Goal: Communication & Community: Answer question/provide support

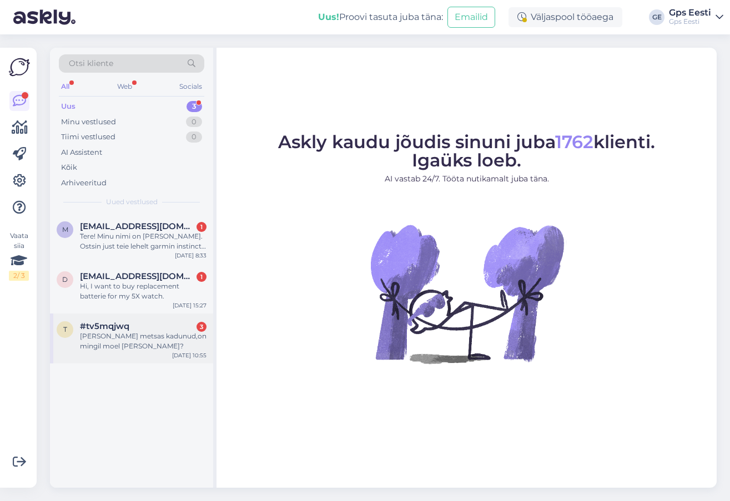
click at [138, 345] on div "[PERSON_NAME] metsas kadunud,on mingil moel [PERSON_NAME]?" at bounding box center [143, 341] width 127 height 20
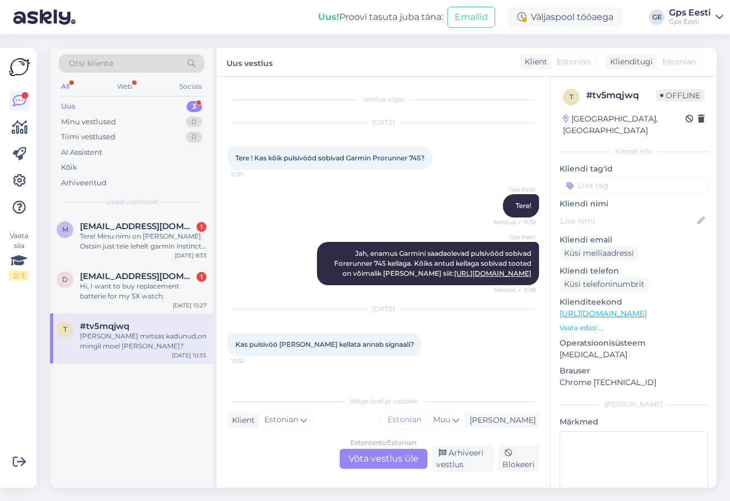
scroll to position [104, 0]
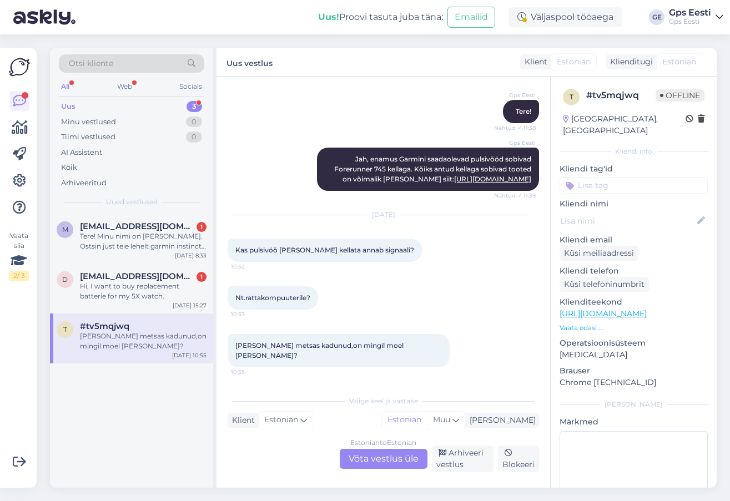
click at [374, 454] on div "Estonian to Estonian Võta vestlus üle" at bounding box center [384, 459] width 88 height 20
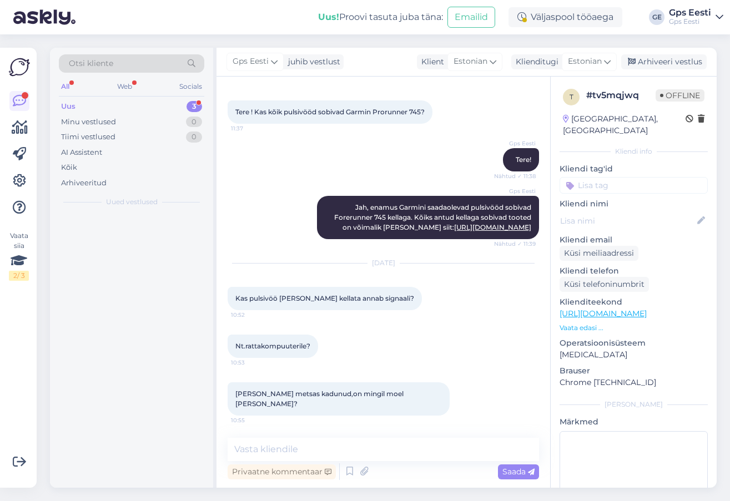
scroll to position [56, 0]
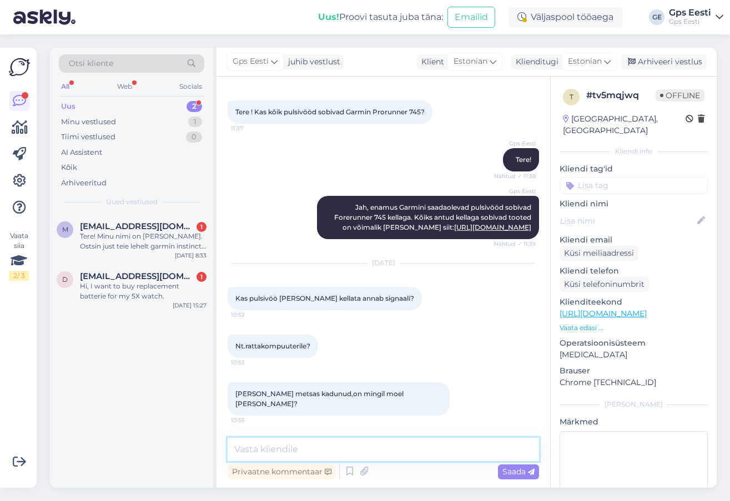
click at [335, 453] on textarea at bounding box center [383, 449] width 311 height 23
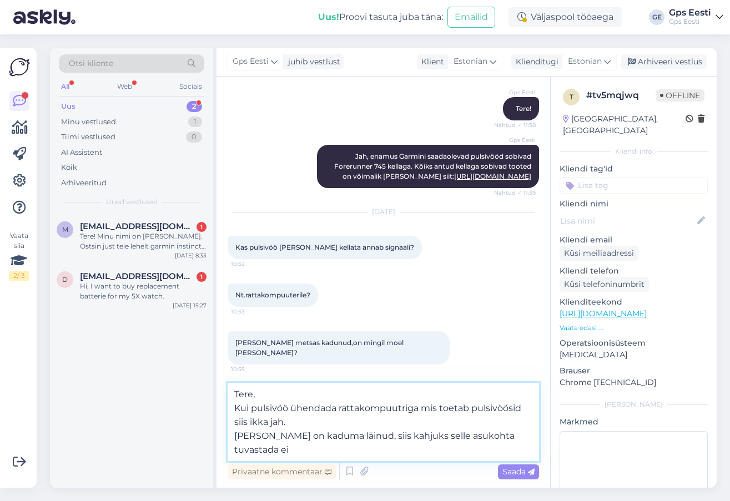
scroll to position [104, 0]
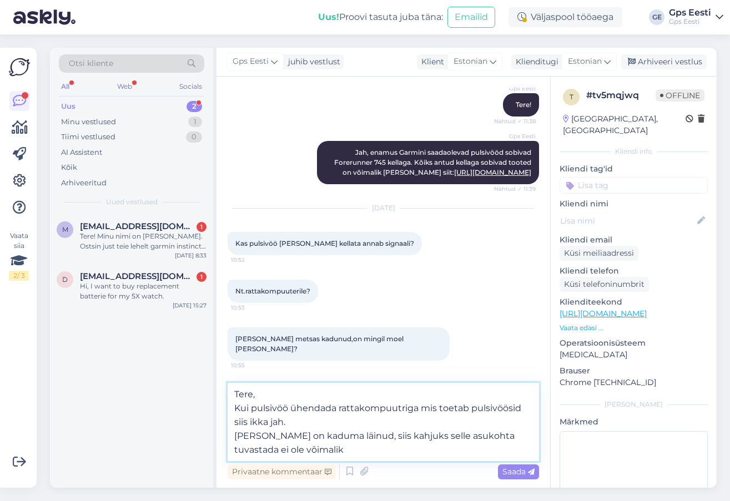
type textarea "Tere, Kui pulsivöö ühendada rattakompuutriga mis toetab pulsivöösid siis ikka j…"
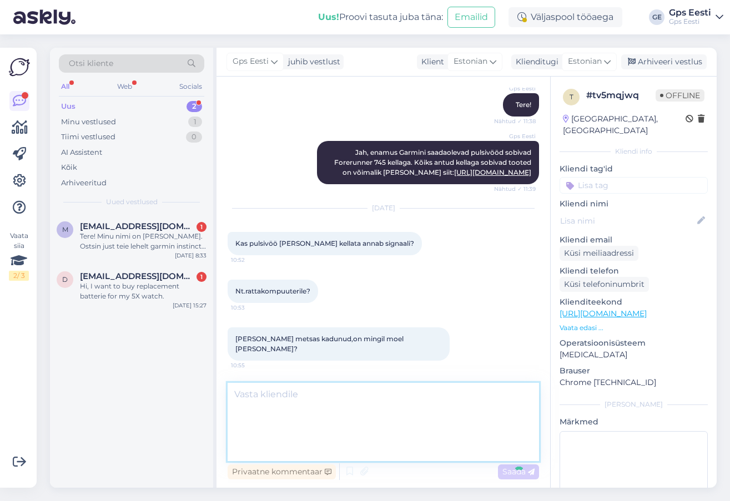
scroll to position [167, 0]
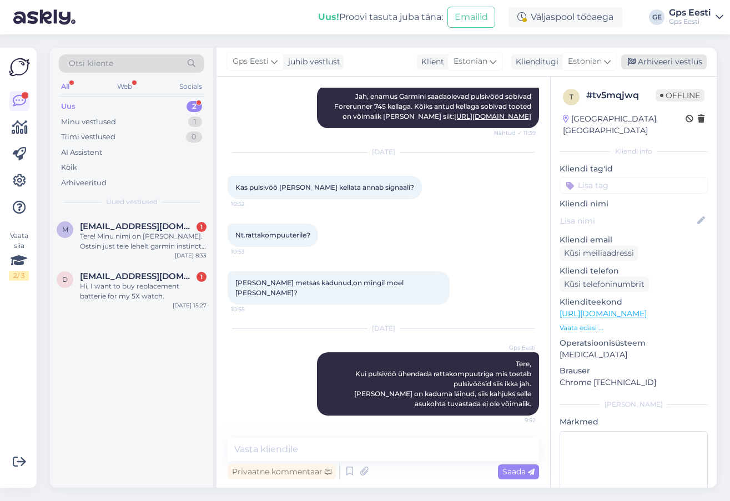
click at [651, 64] on div "Arhiveeri vestlus" at bounding box center [663, 61] width 85 height 15
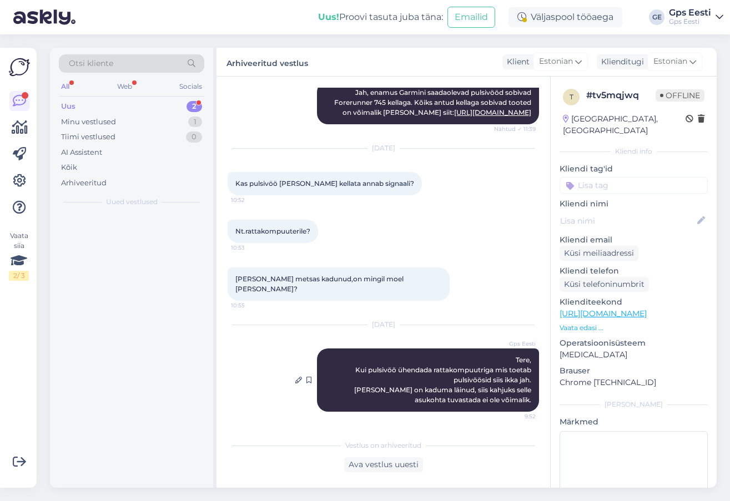
scroll to position [171, 0]
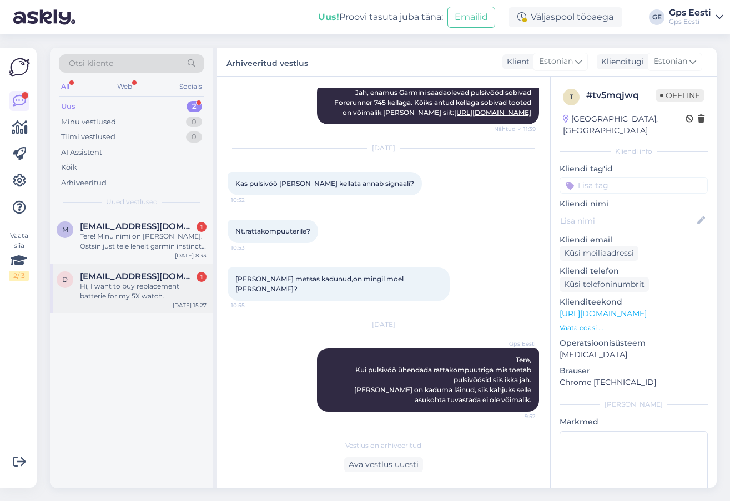
click at [139, 269] on div "d de_la_fer@hotmail.com 1 Hi, I want to buy replacement batterie for my 5X watc…" at bounding box center [131, 289] width 163 height 50
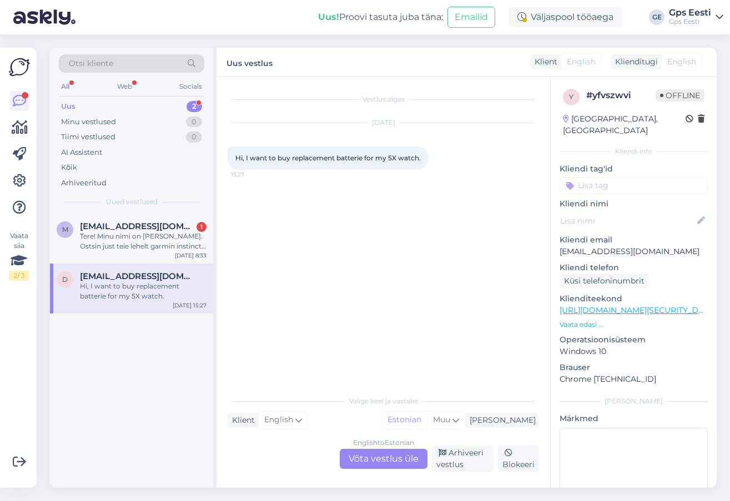
click at [349, 459] on div "English to Estonian Võta vestlus üle" at bounding box center [384, 459] width 88 height 20
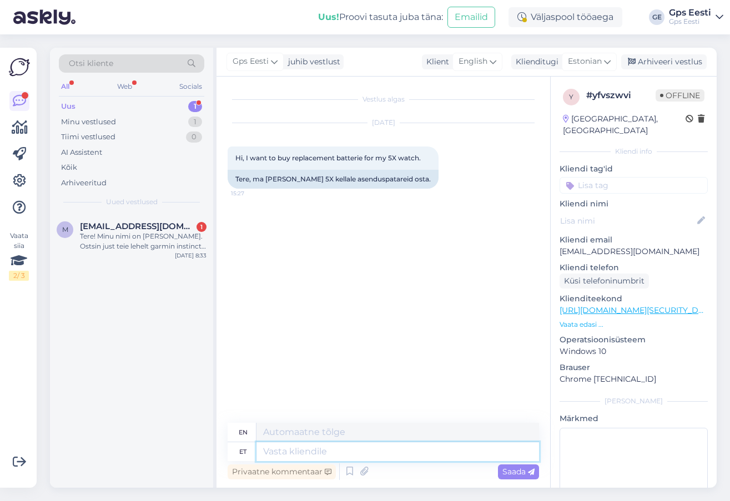
click at [292, 449] on textarea at bounding box center [397, 451] width 282 height 19
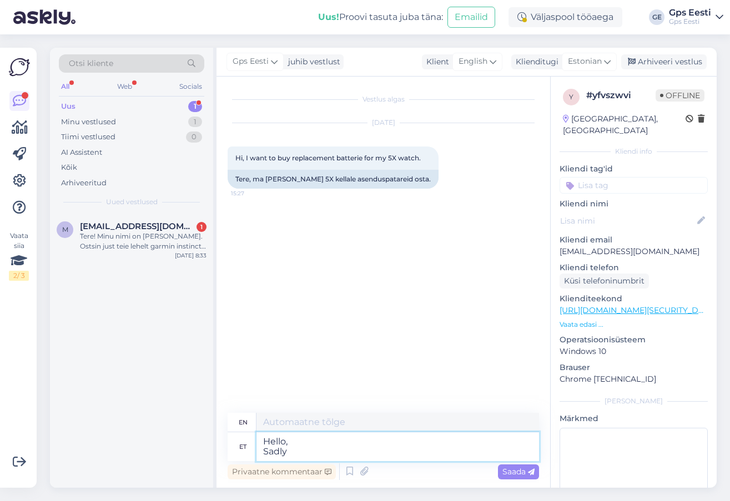
type textarea "Hello, Sadly w"
type textarea "Hello, Unfortunately"
type textarea "Hello, Sadly we d"
type textarea "Hello, Unfortunately we"
type textarea "Hello, Sadly we dont s"
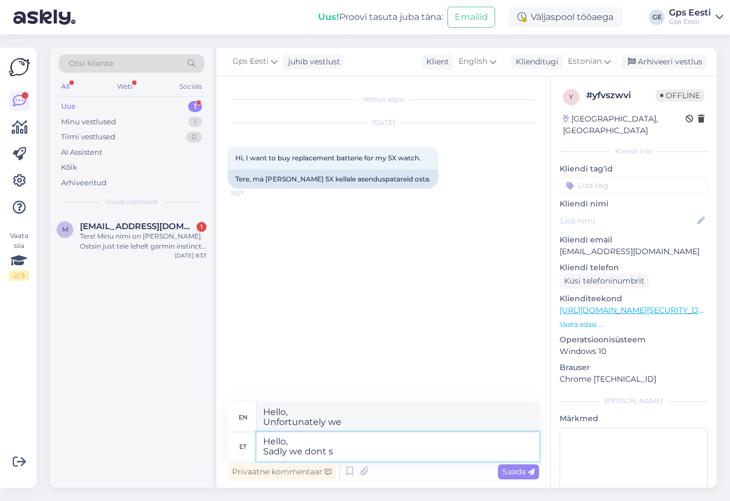
type textarea "Hello, Unfortunately we don't"
type textarea "Hello, Sadly we dont sell"
type textarea "Hello, Unfortunately we don't sell"
type textarea "Hello, Sadly we dont sell batteris"
type textarea "Hello, Unfortunately we dont sell batteries"
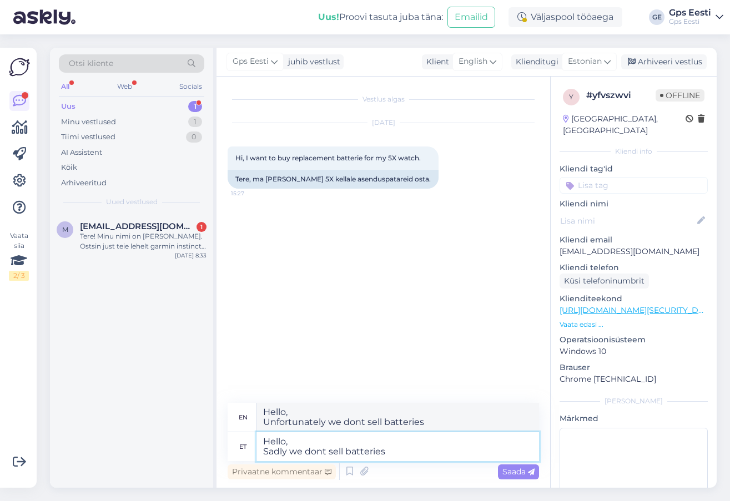
type textarea "Hello, Sadly we dont sell batteries"
type textarea "Hello, Unfortunately we don't sell batteries"
type textarea "Hello, Sadly we dont sell batteries for th"
type textarea "Hello, Unfortunately we don't sell batteries for"
type textarea "Hello, Sadly we dont sell batteries for the"
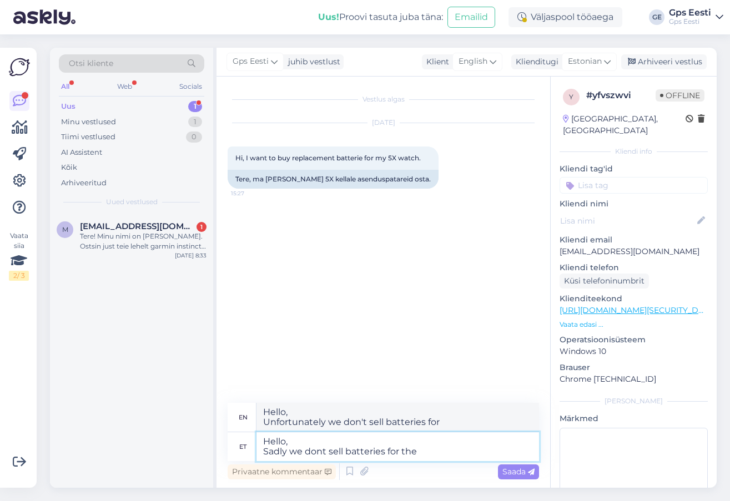
type textarea "Hello, Unfortunately we don't sell batteries for the"
type textarea "Hello, Sadly we dont sell batteries for the watches."
type textarea "Hello, Unfortunately we don't sell batteries for the watches."
type textarea "Hello, Sadly we dont sell batteries for the watches. You ca"
type textarea "Hello, Unfortunately we don't sell batteries for the watches. You"
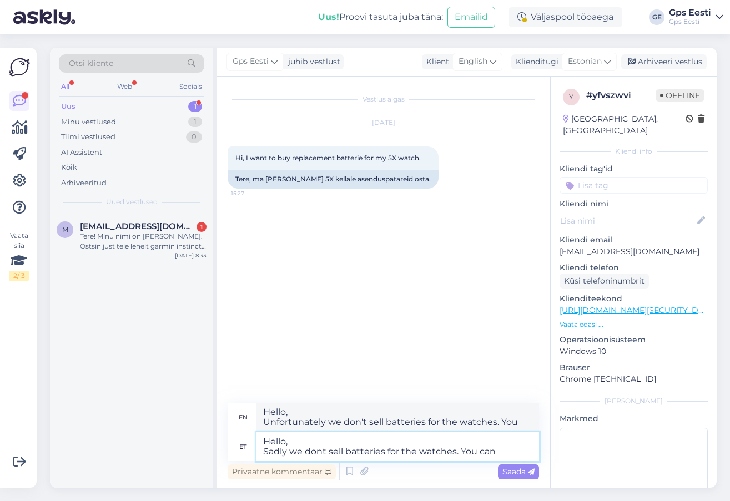
type textarea "Hello, Sadly we dont sell batteries for the watches. You can"
type textarea "Hello, Unfortunately we don't sell batteries for the watches. You can"
type textarea "Hello, Sadly we dont sell batteries for the watches. You can try"
type textarea "Hello, Unfortunately we don't sell batteries for the watches. You can try"
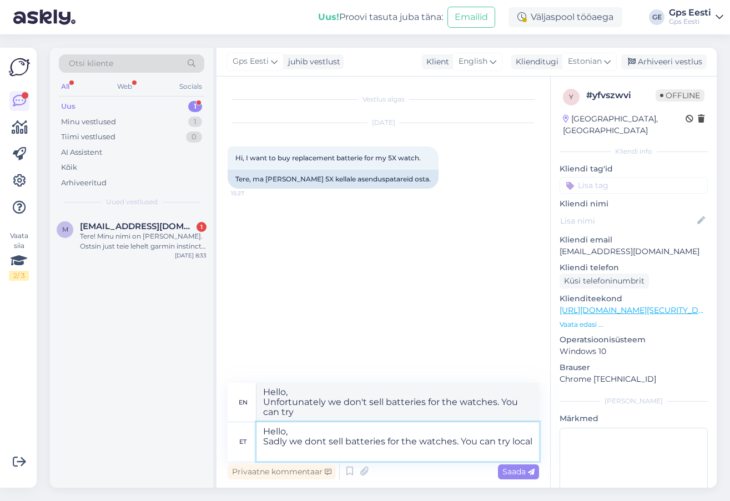
type textarea "Hello, Sadly we dont sell batteries for the watches. You can try local"
type textarea "Hello, Unfortunately we don't sell batteries for the watches. You can try local"
type textarea "Hello, Sadly we dont sell batteries for the watches. You can try local electron…"
type textarea "Hello, Unfortunately we don't sell batteries for the watches. You can try local…"
type textarea "Hello, Sadly we dont sell batteries for the watches. You can try local electron…"
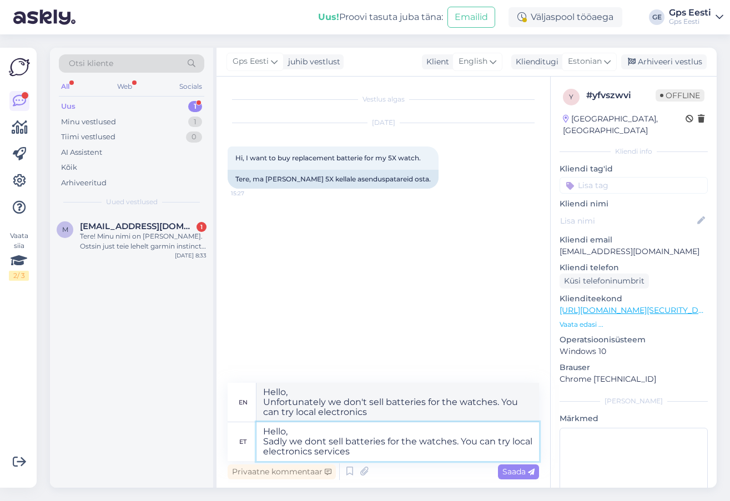
type textarea "Hello, Unfortunately we don't sell batteries for the watches. You can try local…"
type textarea "Hello, Sadly we dont sell batteries for the watches. You can try local electron…"
type textarea "Hello, Unfortunately we don't sell batteries for the watches. You can try local…"
type textarea "Hello, Sadly we dont sell batteries for the watches. You can try local electron…"
type textarea "Hello, Unfortunately we don't sell batteries for the watches. You can try local…"
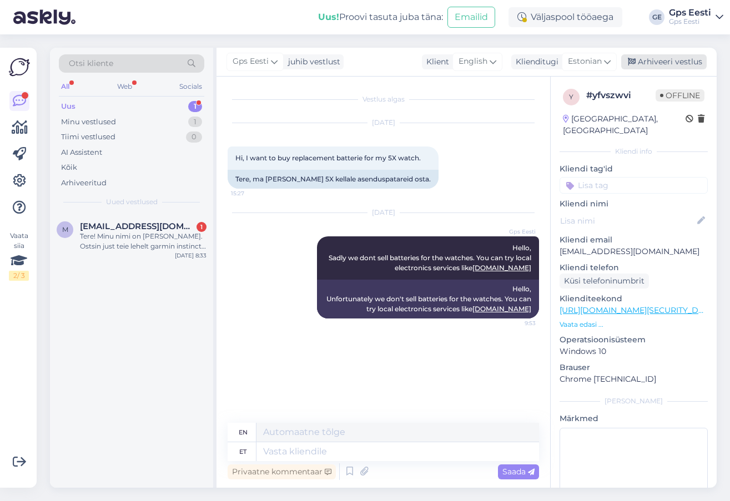
click at [694, 58] on div "Arhiveeri vestlus" at bounding box center [663, 61] width 85 height 15
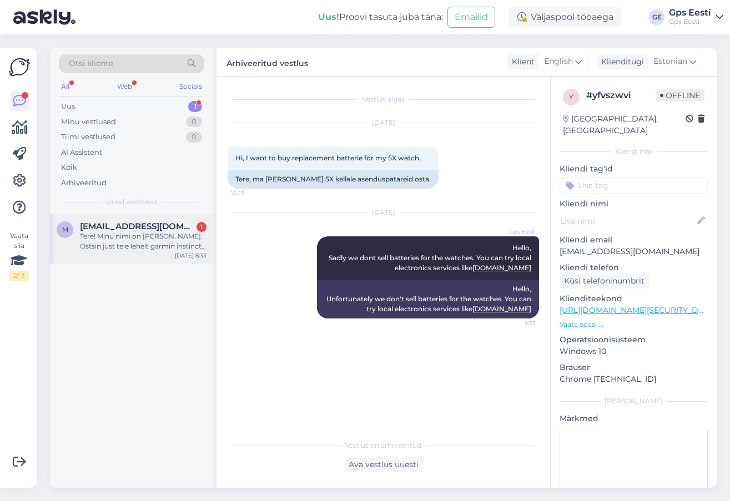
click at [162, 236] on div "Tere! Minu nimi on Mati Jõgiste. Ostsin just teie lehelt garmin instinct 3 50mm…" at bounding box center [143, 241] width 127 height 20
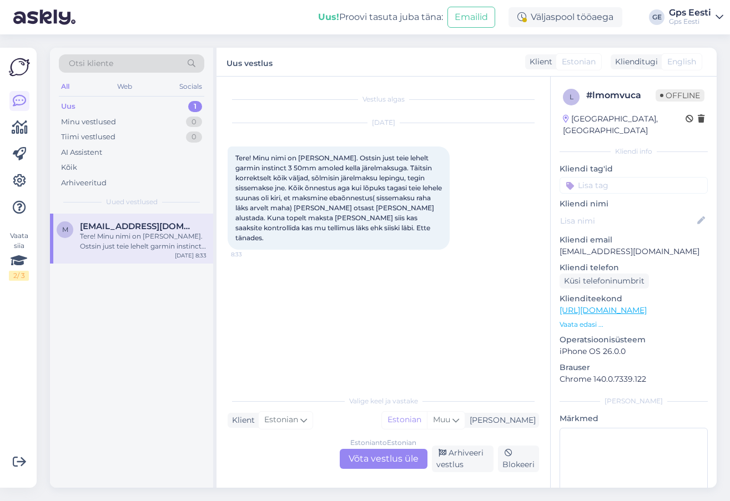
click at [407, 347] on div "Vestlus algas Sep 29 2025 Tere! Minu nimi on Mati Jõgiste. Ostsin just teie leh…" at bounding box center [388, 234] width 321 height 292
click at [368, 457] on div "Estonian to Estonian Võta vestlus üle" at bounding box center [384, 459] width 88 height 20
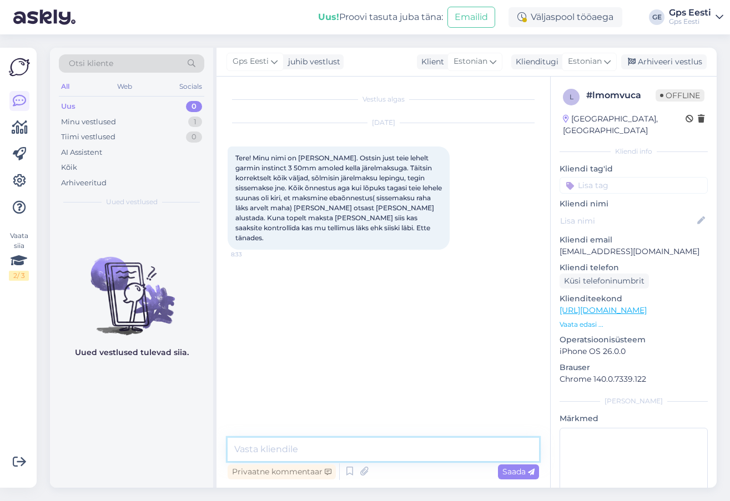
click at [337, 447] on textarea at bounding box center [383, 449] width 311 height 23
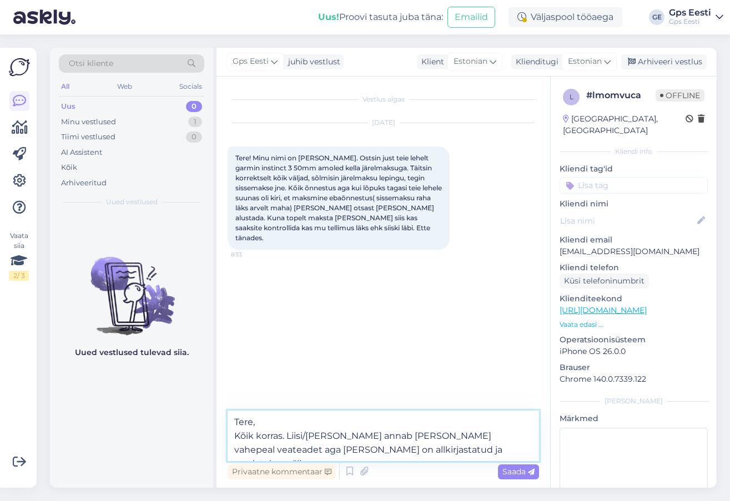
type textarea "Tere, Kõik korras. Liisi/Holm pang annab meile vahepeal veateadet aga teie lepi…"
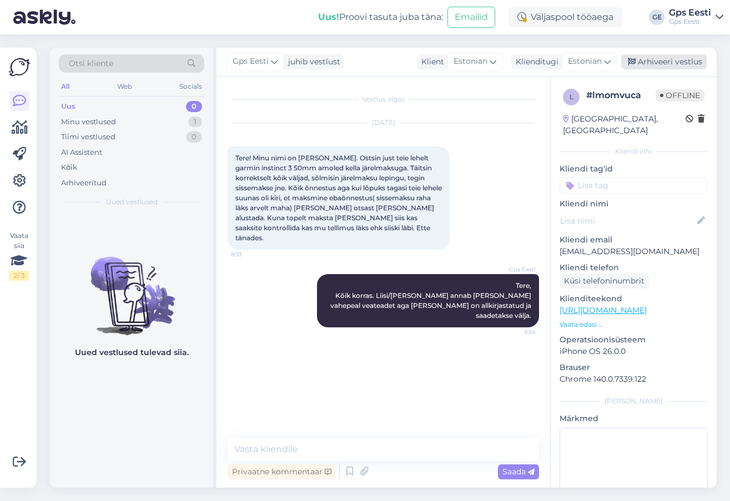
click at [661, 60] on div "Arhiveeri vestlus" at bounding box center [663, 61] width 85 height 15
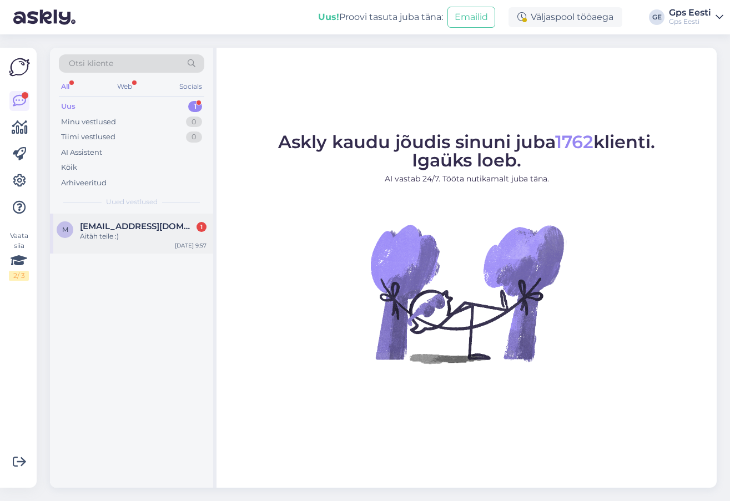
click at [128, 228] on span "[EMAIL_ADDRESS][DOMAIN_NAME]" at bounding box center [137, 226] width 115 height 10
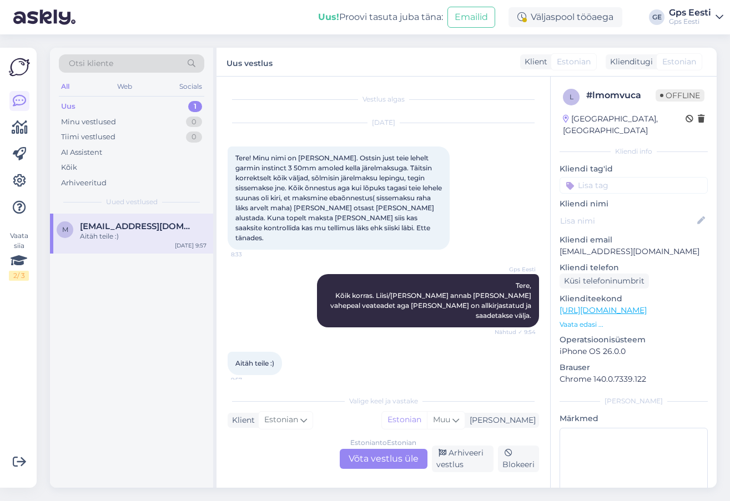
click at [310, 340] on div "Aitäh teile :) 9:57" at bounding box center [383, 364] width 311 height 48
click at [403, 461] on div "Estonian to Estonian Võta vestlus üle" at bounding box center [384, 459] width 88 height 20
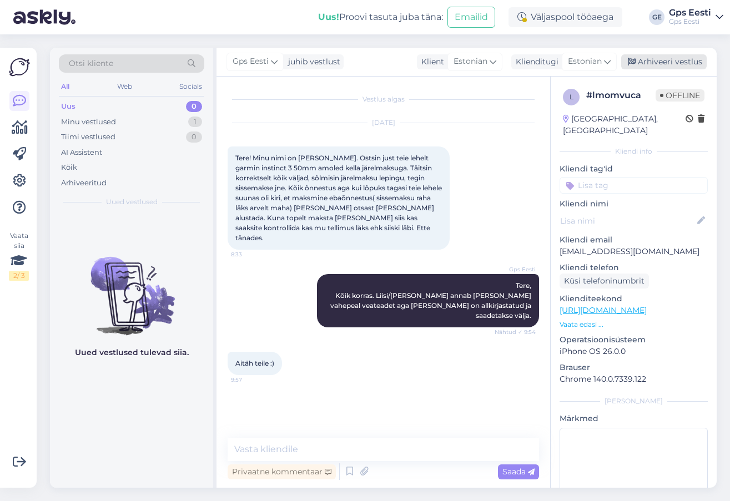
click at [662, 57] on div "Arhiveeri vestlus" at bounding box center [663, 61] width 85 height 15
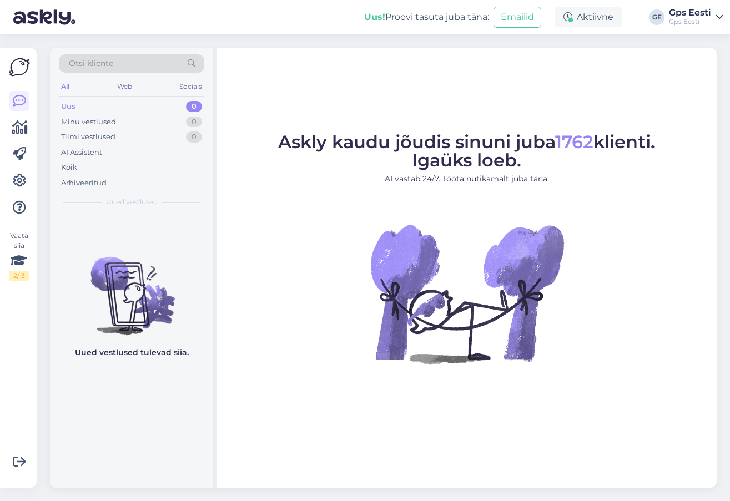
click at [362, 85] on div "Askly kaudu jõudis sinuni juba 1762 klienti. Igaüks loeb. AI vastab 24/7. Tööta…" at bounding box center [466, 268] width 500 height 440
click at [397, 348] on img at bounding box center [467, 294] width 200 height 200
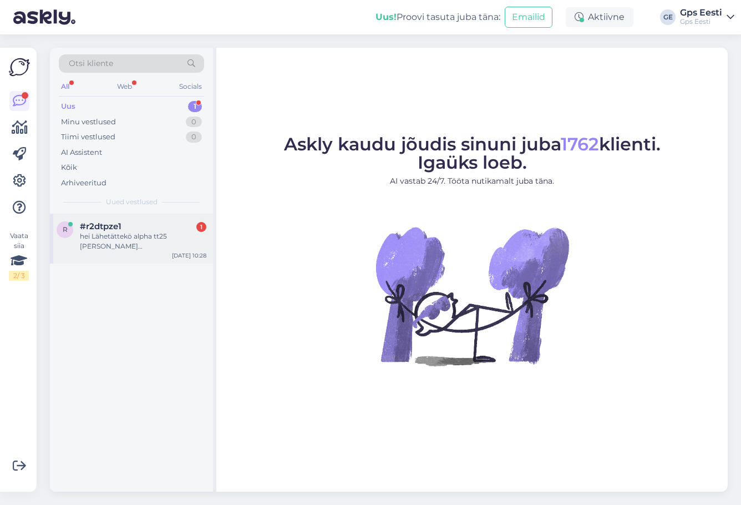
click at [104, 239] on div "hei Lähetättekö alpha tt25 pangan suomeen ?" at bounding box center [143, 241] width 127 height 20
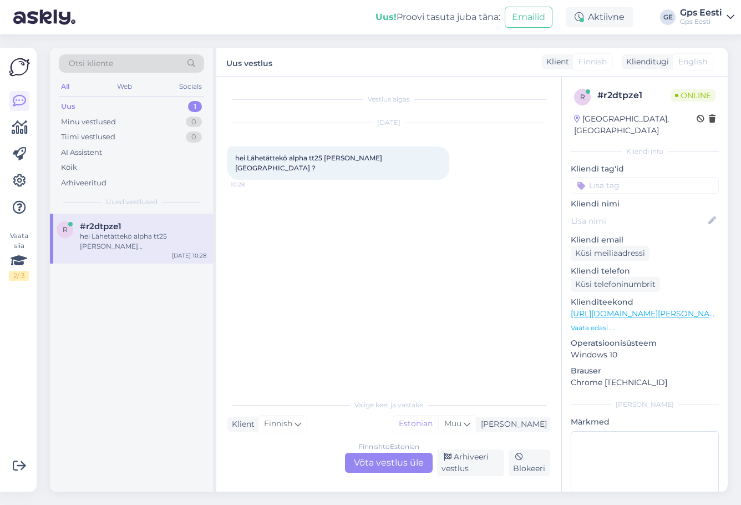
click at [362, 462] on div "Finnish to Estonian Võta vestlus üle" at bounding box center [389, 463] width 88 height 20
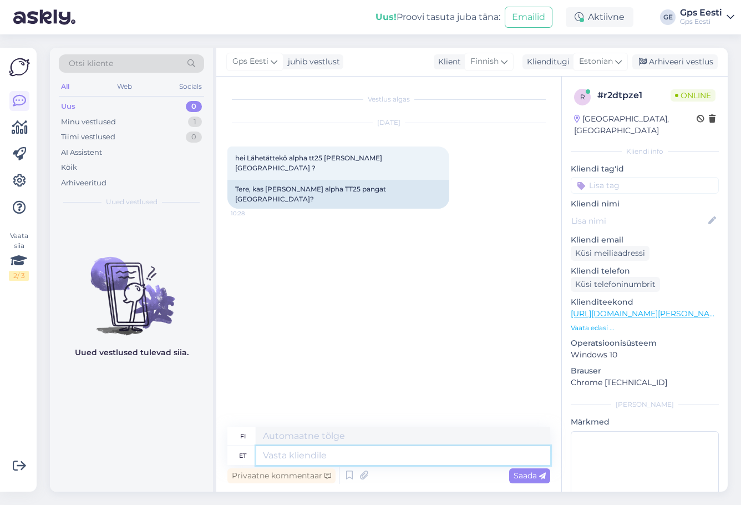
click at [308, 454] on textarea at bounding box center [403, 455] width 294 height 19
type textarea "Tere, Saadame"
type textarea "Hei, Lähetämme"
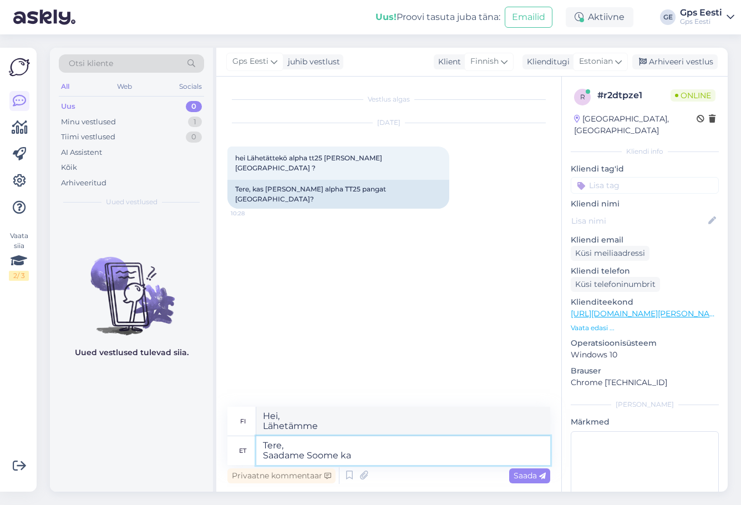
type textarea "Tere, Saadame Soome ka"
type textarea "Hei, Toimitamme Suomeen"
type textarea "Tere, Saadame Soome ka ja"
type textarea "Hei, Toimitamme myös Suomeen"
type textarea "Tere, Saadame Soome ka jah."
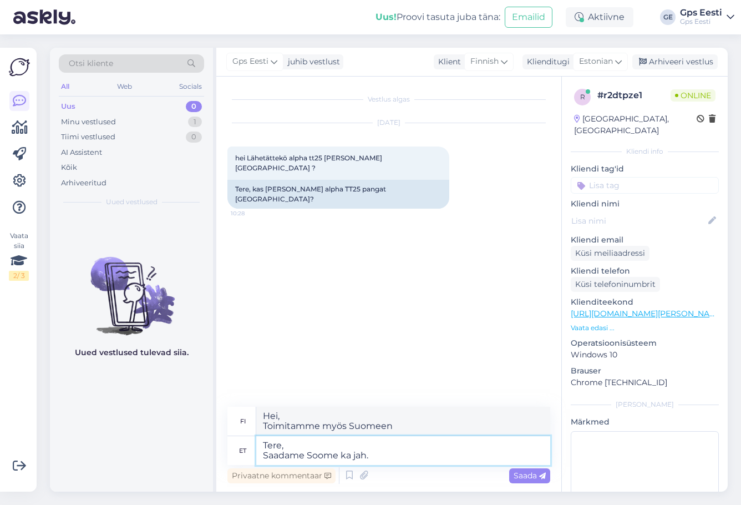
type textarea "Hei, Toimitamme myös Suomeen."
type textarea "Tere, Saadame"
type textarea "Hei, Toimitamme myös Suomeen"
type textarea "Tere, Saad"
type textarea "Hei, Toimitamme Suomeen"
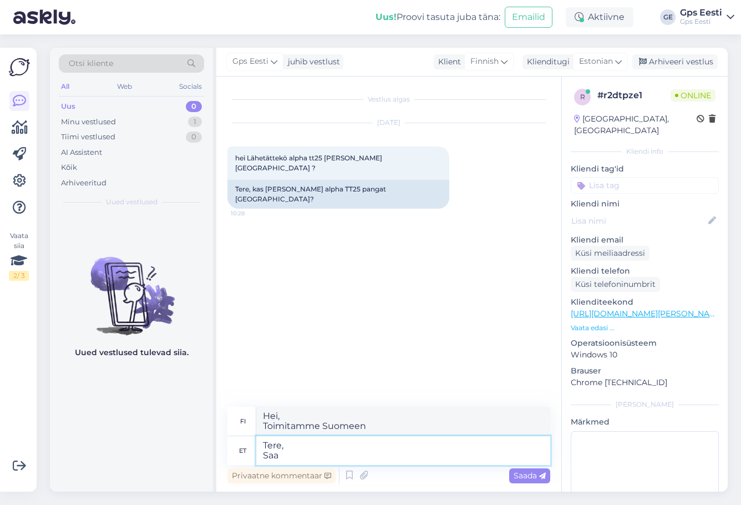
type textarea "Tere, Sa"
type textarea "Hei, Lähetämme"
type textarea "Tere,"
type textarea "Hei,"
type textarea "Tere, Saadame ka"
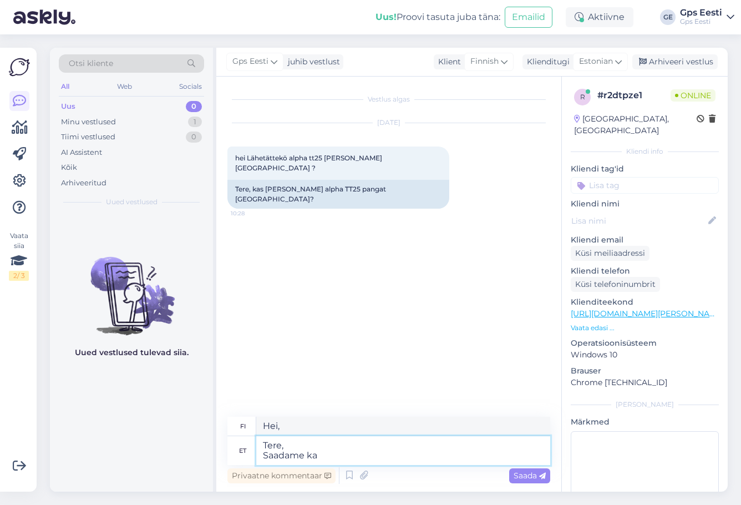
type textarea "Hei, Lähetämme"
type textarea "Tere, Saadame kaupa so"
type textarea "Hei, Lähetämme tavarat."
type textarea "Tere, Saadame kaupa soome ka jah."
type textarea "Hei, Toimitamme myös Suomeen."
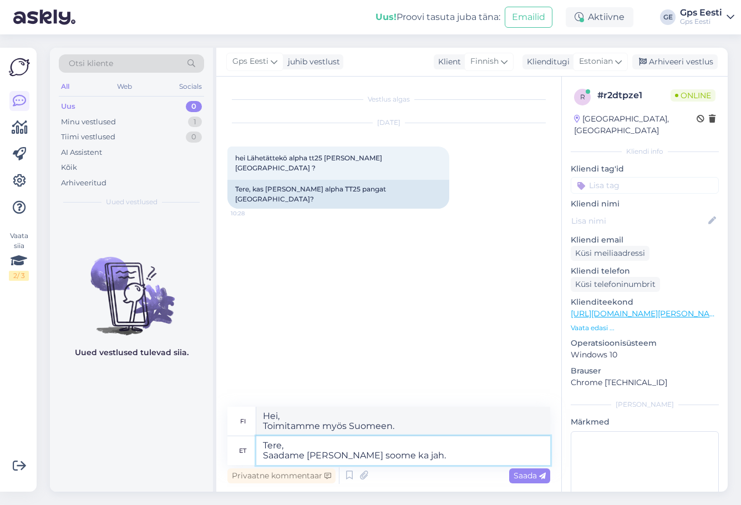
type textarea "Tere, Saadame kaupa soome ka jah."
click at [357, 425] on textarea "Hei, Toimitamme myös Suomeen." at bounding box center [403, 421] width 294 height 29
drag, startPoint x: 357, startPoint y: 425, endPoint x: 547, endPoint y: 4, distance: 462.0
click at [358, 422] on textarea "Hei, Toimitamme myös Suomeen." at bounding box center [403, 421] width 294 height 29
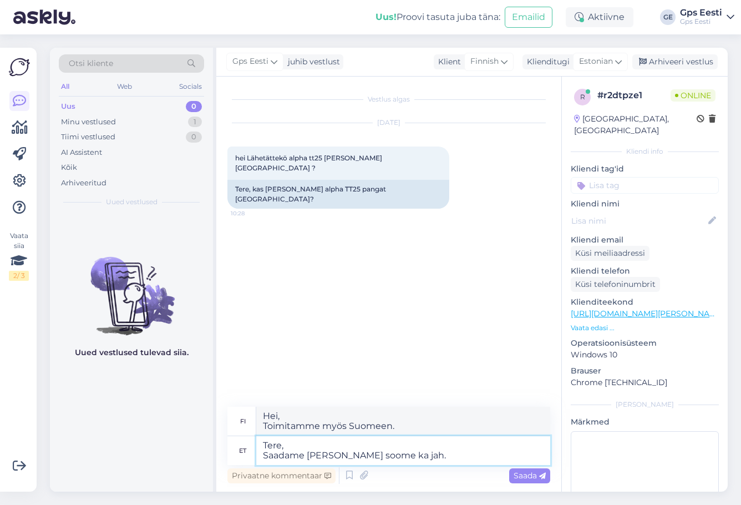
click at [433, 458] on textarea "Tere, Saadame kaupa soome ka jah." at bounding box center [403, 450] width 294 height 29
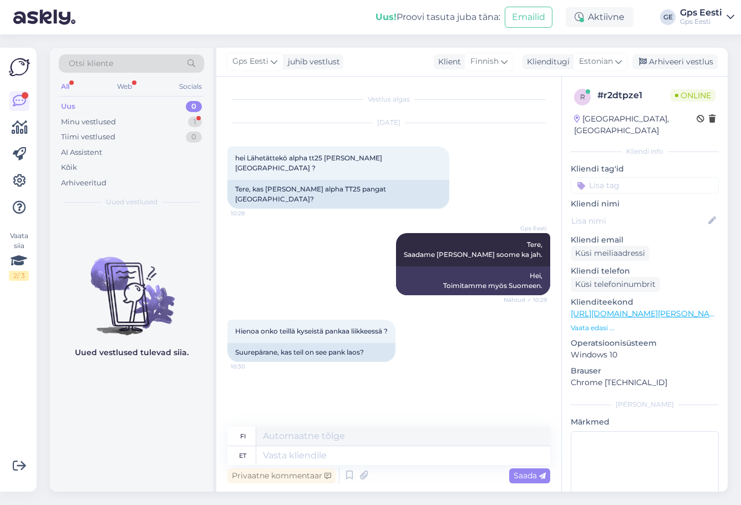
click at [165, 416] on div "Uued vestlused tulevad siia." at bounding box center [131, 353] width 163 height 278
click at [646, 309] on link "https://www.gpseesti.ee/seiklus/jahi-ja-koera-gps/alpha-tt-25-koera-kaelarihm" at bounding box center [647, 314] width 153 height 10
click at [322, 458] on textarea at bounding box center [403, 455] width 294 height 19
type textarea "TT25"
type textarea "TT2"
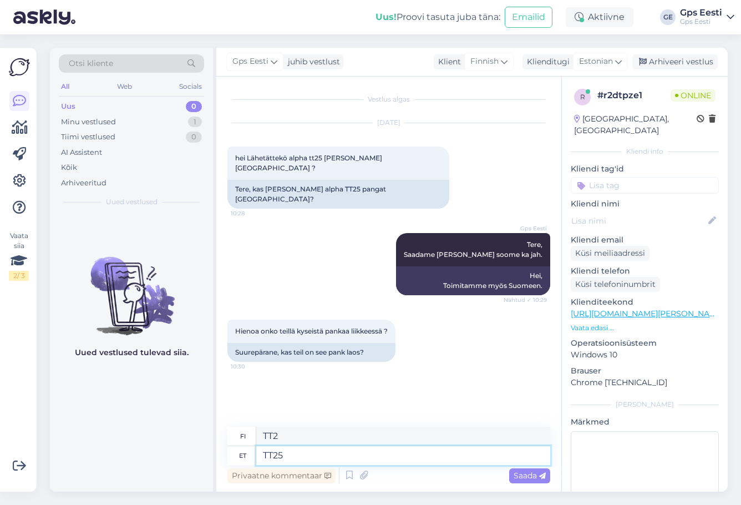
type textarea "TT25 o"
type textarea "TT25"
type textarea "TT25 on T"
type textarea "TT25 on"
type textarea "TT25 on Tallinnas o"
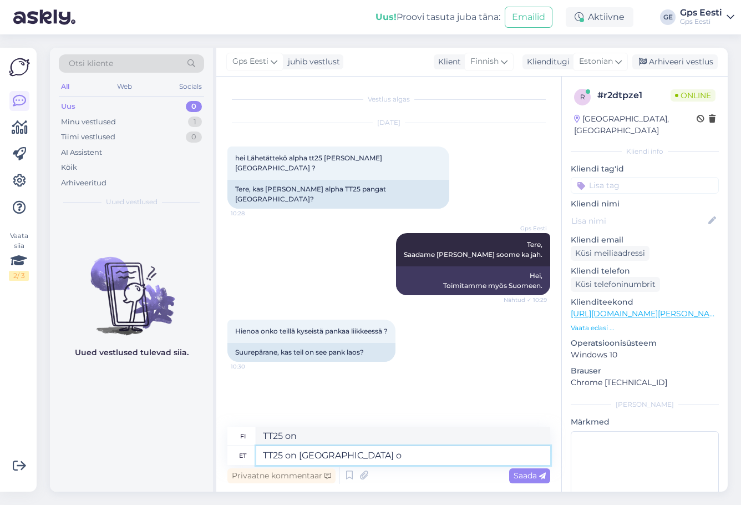
type textarea "TT25 on Tallinnassa"
type textarea "TT25 on Tallinnas olemas"
type textarea "TT25 on saatavilla Tallinnassa"
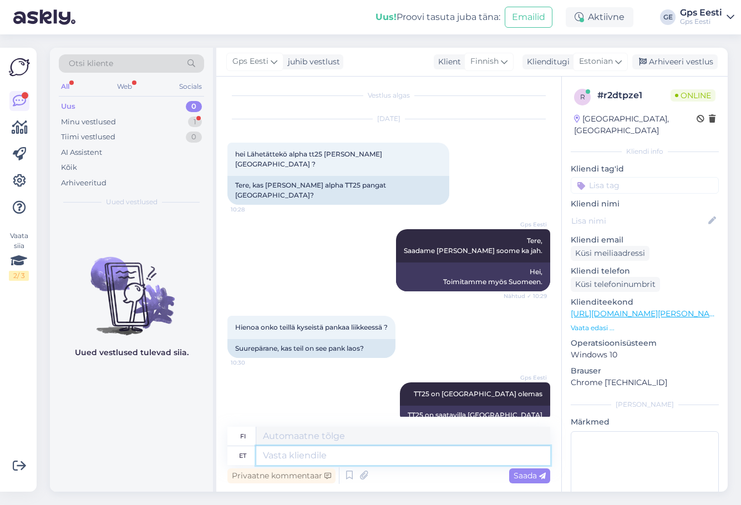
scroll to position [90, 0]
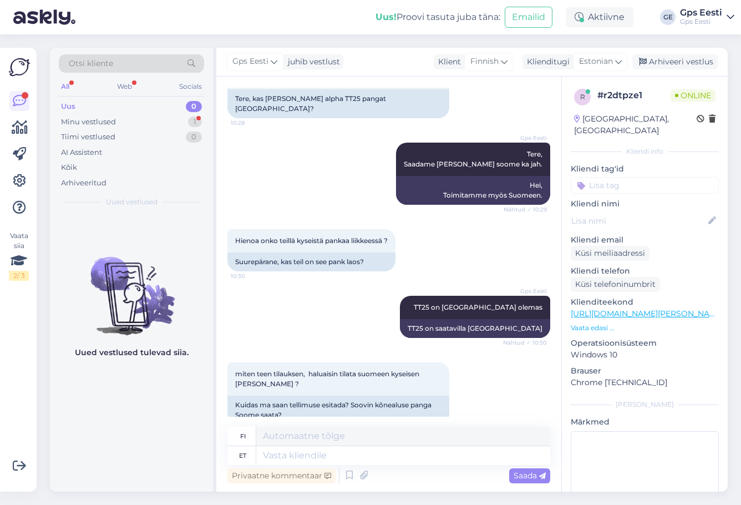
click at [125, 398] on div "Uued vestlused tulevad siia." at bounding box center [131, 353] width 163 height 278
click at [390, 461] on textarea at bounding box center [403, 455] width 294 height 19
type textarea "Epoes s"
type textarea "Eeppinen"
type textarea "Epoes saat"
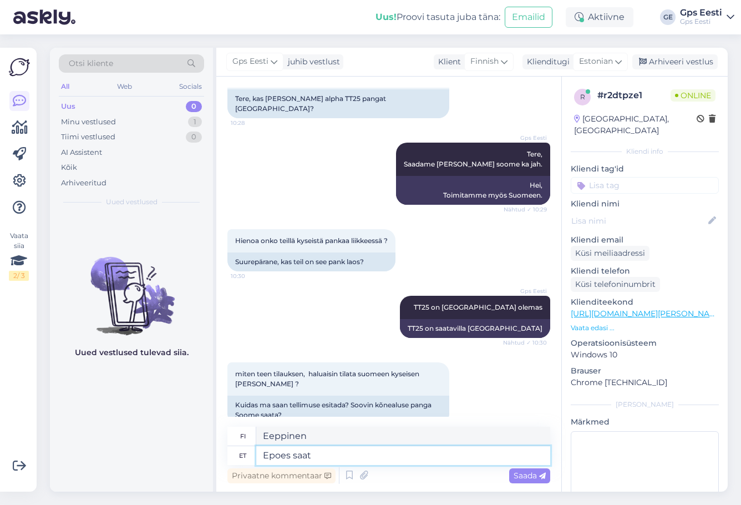
type textarea "Eepoksessa voit"
type textarea "Epoes saate t"
type textarea "Eeppisessä voit"
type textarea "Epoes saate toote"
type textarea "Epoesissa saat tuotteen"
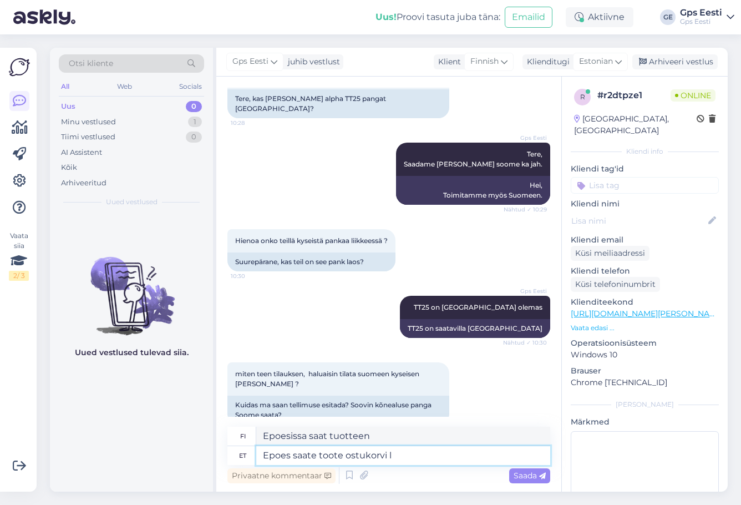
type textarea "Epoes saate toote ostukorvi li"
type textarea "Epoesissa voit lisätä tuotteen ostoskoriisi."
type textarea "Epoes saate toote ostukorvi lisada ja"
type textarea "Voit lisätä tuotteen ostoskoriisi Epoesissa."
type textarea "Epoes saate toote ostukorvi lisada ja s"
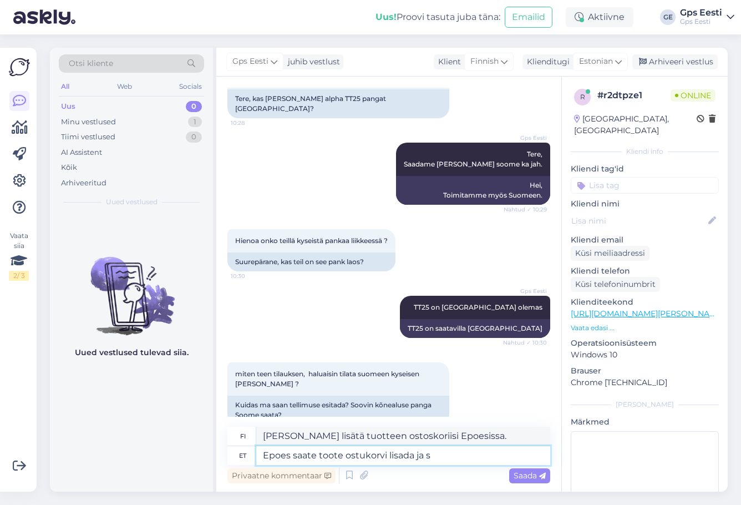
type textarea "Epoesissa voit lisätä tuotteen ostoskoriin ja"
type textarea "Epoes saate toote ostukorvi lisada ja seal t"
type textarea "Epoesissa voit lisätä tuotteen ostoskoriin ja siellä"
type textarea "Epoes saate toote ostukorvi lisada ja seal tarneks"
type textarea "Voit lisätä tuotteen ostoskoriisi Epoesissa, ja se toimitetaan sinne."
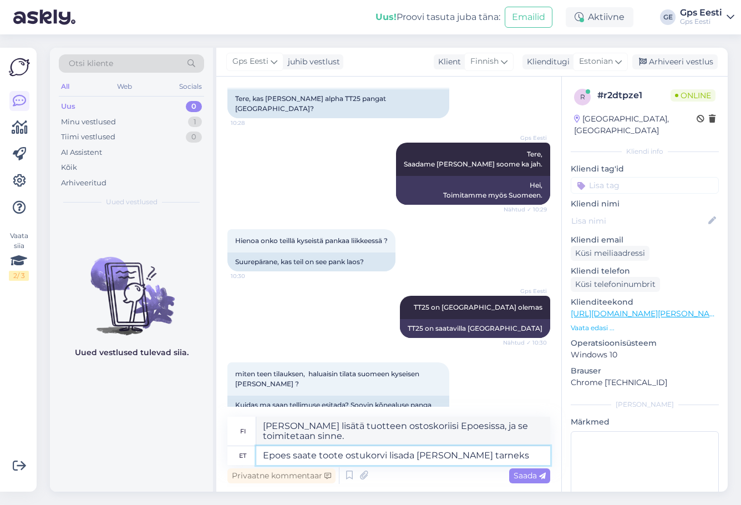
scroll to position [100, 0]
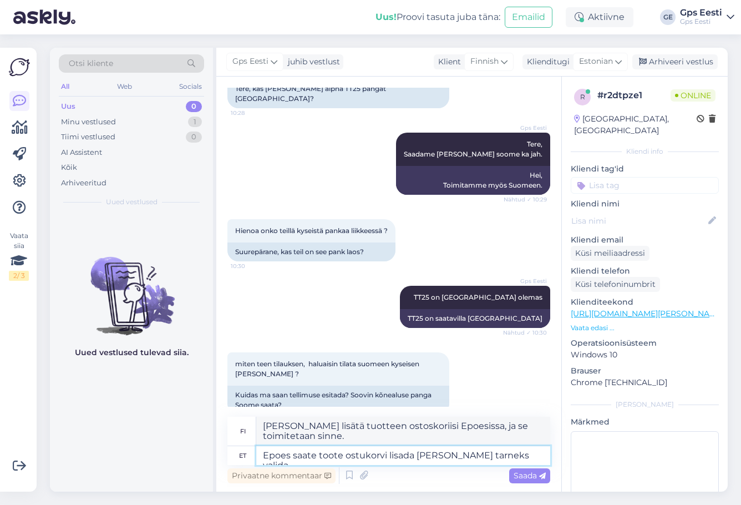
type textarea "Epoes saate toote ostukorvi lisada ja seal tarneks valida"
type textarea "Epoesissa voit lisätä tuotteen ostoskoriisi ja valita toimituksen sieltä."
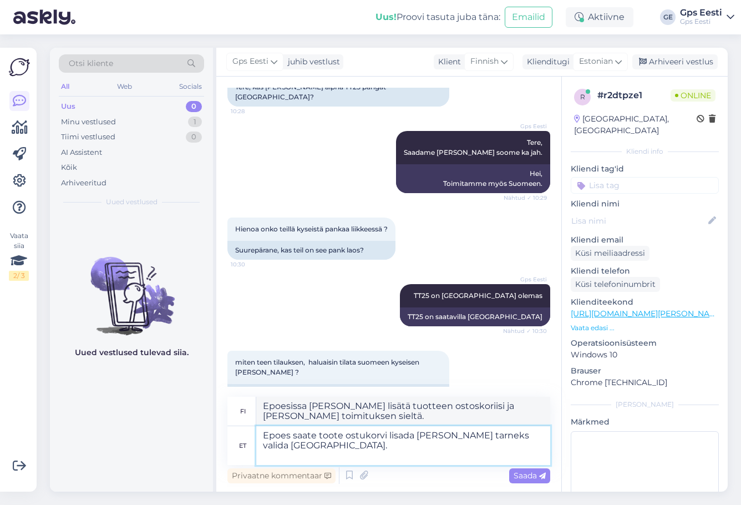
type textarea "Epoes saate toote ostukorvi lisada ja seal tarneks valida Soome. E"
type textarea "Epoesissa voit lisätä tuotteen ostoskoriisi ja valita toimituspaikaksi Suomen."
type textarea "Epoes saate toote ostukorvi lisada ja seal tarneks valida Soome. Epood on"
type textarea "Epossa voit lisätä tuotteen ostoskoriin ja valita toimituspaikaksi Suomen. Epood"
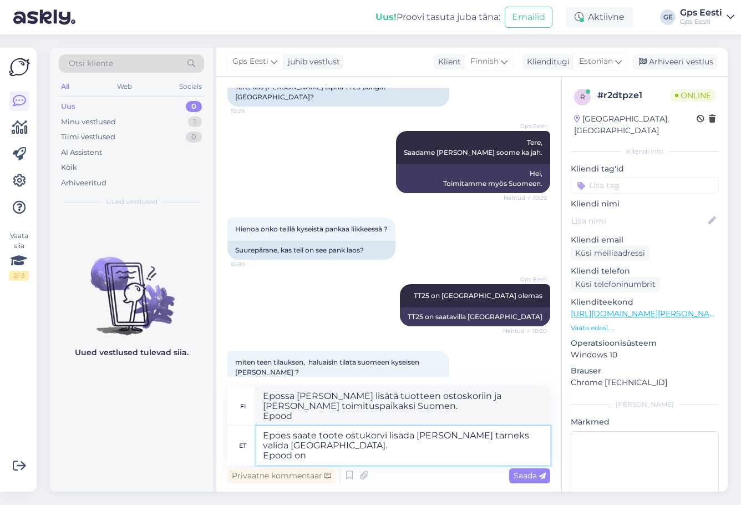
type textarea "Epoes saate toote ostukorvi lisada ja seal tarneks valida Soome. Epood on k"
type textarea "Epoesissa voit lisätä tuotteen ostoskoriin ja valita toimituspaikaksi Suomen. E…"
type textarea "Epoes saate toote ostukorvi lisada ja seal tarneks valida Soome. Epood on kahju…"
type textarea "Epoesissa voit lisätä tuotteen ostoskoriin ja valita toimituspaikaksi Suomen. V…"
type textarea "Epoes saate toote ostukorvi lisada ja seal tarneks valida Soome. Epood on kahju…"
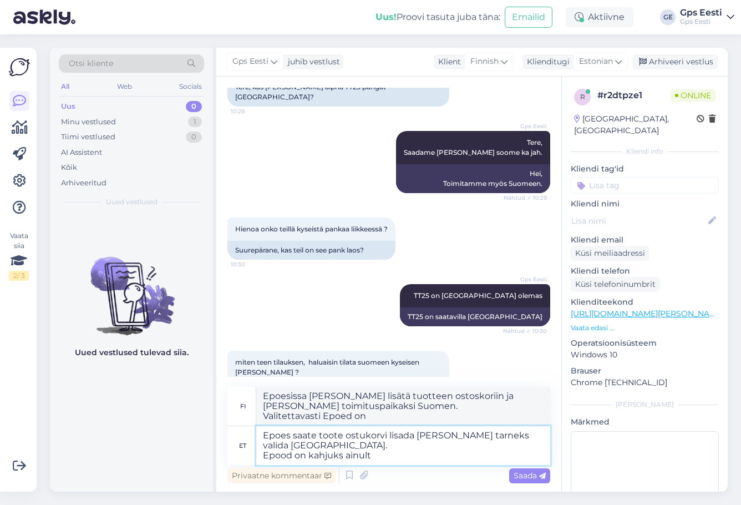
type textarea "Epoesissa voit lisätä tuotteen ostoskoriin ja valita toimituspaikaksi Suomen. V…"
type textarea "Epoes saate toote ostukorvi lisada ja seal tarneks valida Soome. Epood on kahju…"
type textarea "Epoesissa voit lisätä tuotteen ostoskoriin ja valita toimituspaikaksi Suomen. V…"
type textarea "Epoes saate toote ostukorvi lisada ja seal tarneks valida Soome. Epood on kahju…"
type textarea "Epossa voit lisätä tuotteen ostoskoriin ja valita toimituspaikaksi Suomen. Vali…"
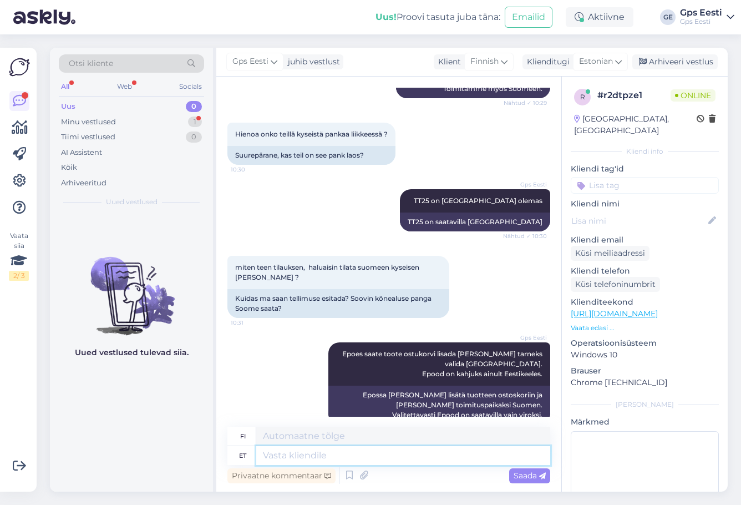
scroll to position [304, 0]
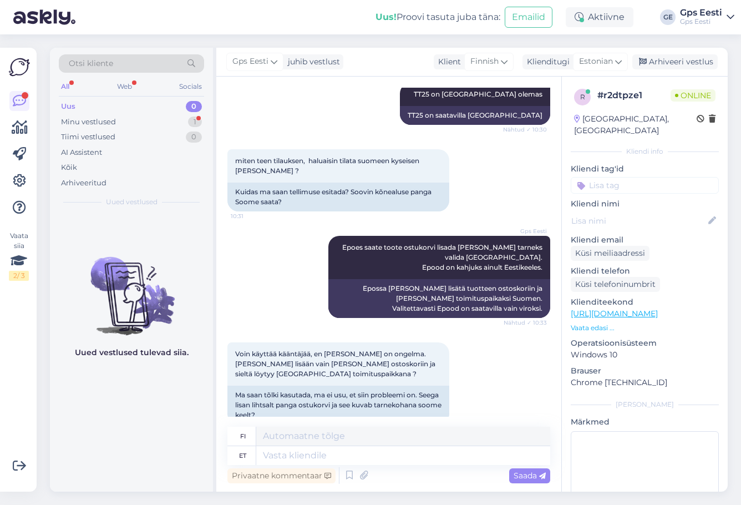
click at [171, 417] on div "Uued vestlused tulevad siia." at bounding box center [131, 353] width 163 height 278
click at [331, 456] on textarea at bounding box center [403, 455] width 294 height 19
click at [657, 309] on link "https://www.gpseesti.ee/ostukorv" at bounding box center [614, 314] width 87 height 10
click at [304, 456] on textarea at bounding box center [403, 455] width 294 height 19
type textarea "Jah, v"
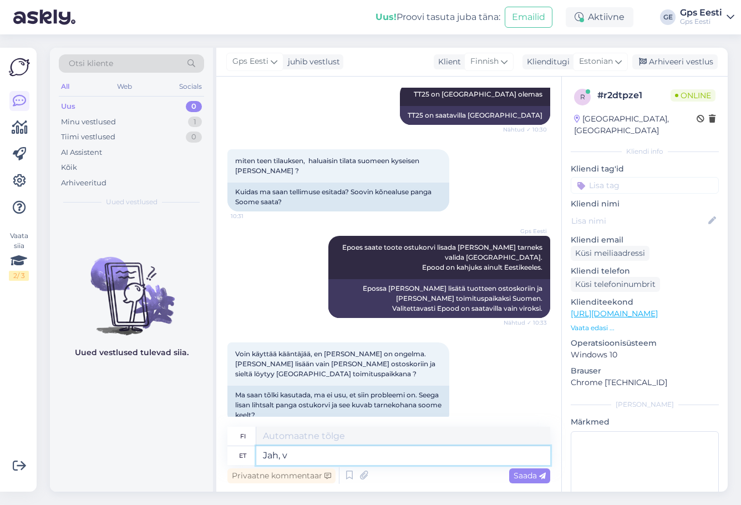
type textarea "Kyllä,"
type textarea "Jah, valite"
type textarea "Kyllä, sinä valitset"
type textarea "Jah, valite Soome l"
type textarea "Kyllä, valitset Suomen"
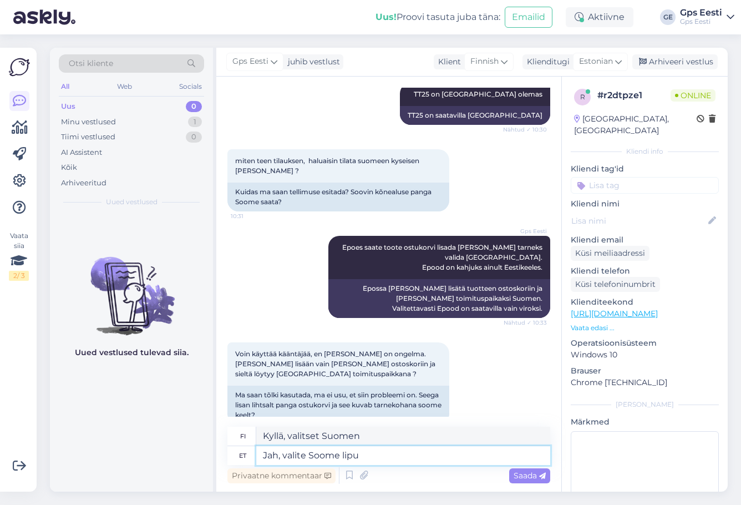
type textarea "Jah, valite Soome lipu j"
type textarea "Kyllä, sinä valitset Suomen lipun"
type textarea "Jah, valite Soome lipu ja"
type textarea "Kyllä, sinä valitset Suomen lipun ja"
type textarea "Jah, valite Soome lipu ja siis pa"
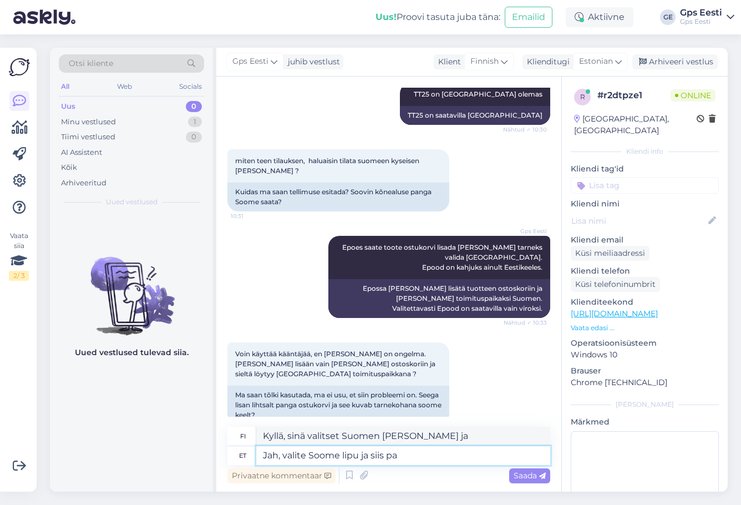
type textarea "Kyllä, valitset Suomen lipun ja sitten"
type textarea "Jah, valite Soome lipu ja siis pakub"
type textarea "Kyllä, valitset Suomen lipun ja sitten se tarjoaa"
type textarea "Jah, valite Soome lipu ja siis pakub tarne vali"
type textarea "Kyllä, valitset Suomen lipun ja toimitus tarjotaan sinulle"
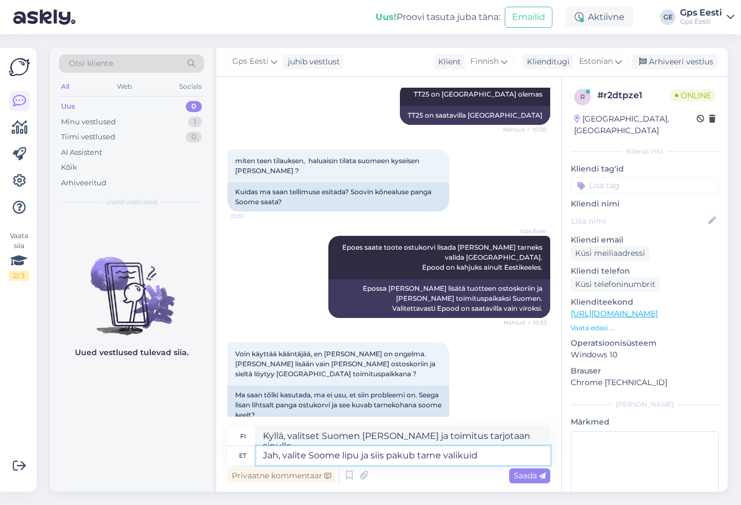
type textarea "Jah, valite Soome lipu ja siis pakub tarne valikuid s"
type textarea "Kyllä, valitset Suomen lipun ja sitten toimitusvaihtoehdot tarjotaan."
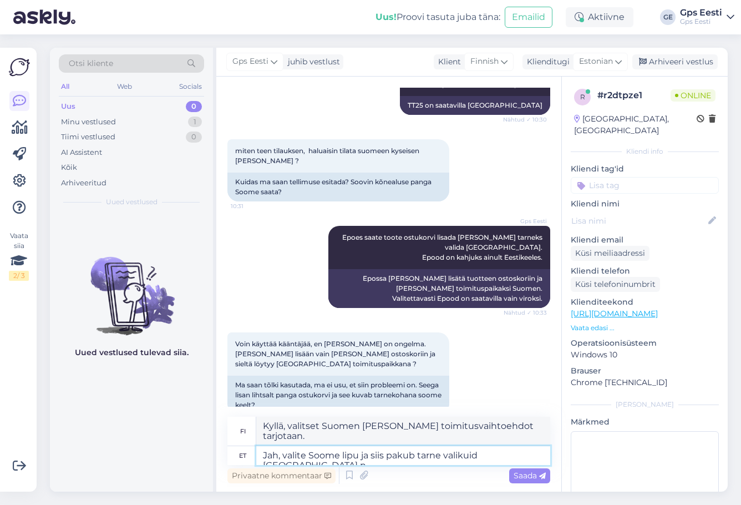
type textarea "Jah, valite Soome lipu ja siis pakub tarne valikuid soome ni"
type textarea "Kyllä, valitset Suomen lipun, jolloin toimitusvaihtoehdot ovat suomeksi."
type textarea "Jah, valite Soome lipu ja siis pakub tarne valikuid soome ning"
type textarea "Kyllä, valitset Suomen lipun ja toimitusvaihtoehdot ovat suomi ja"
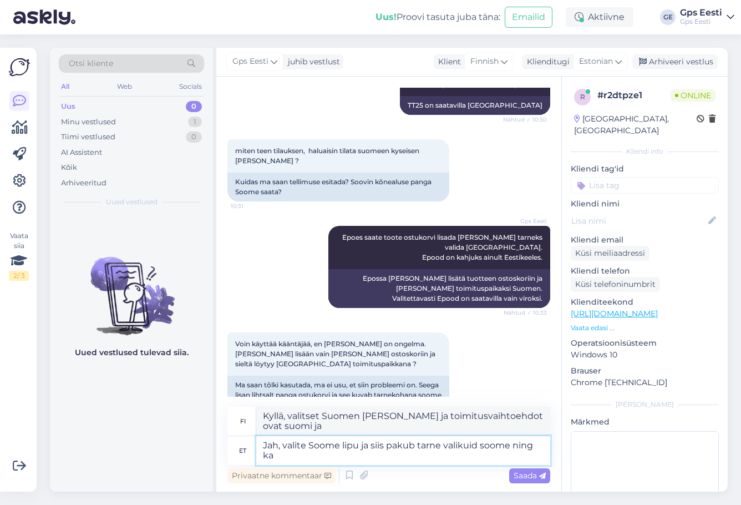
type textarea "Jah, valite Soome lipu ja siis pakub tarne valikuid soome ning ka"
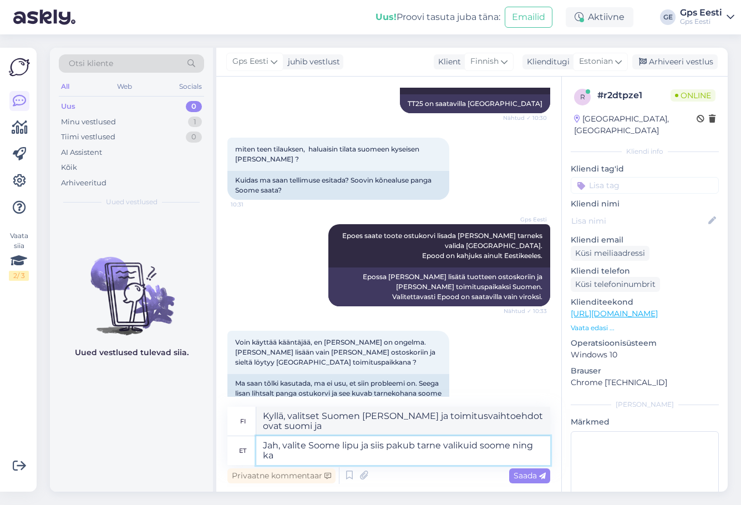
type textarea "Kyllä, valitset Suomen lipun ja toimitusvaihtoehdot ovat suomi ja myös"
type textarea "Jah, valite Soome lipu ja siis pakub tarne valikuid soome ning ka pangalinke so"
type textarea "Kyllä, valitset Suomen lipun, jolloin toimitusvaihtoehdot ovat suomeksi ja tarj…"
type textarea "Jah, valite Soome lipu ja siis pakub tarne valikuid soome ning ka pangalinke so…"
type textarea "Kyllä, valitset Suomen lipun ja sitten se tarjoaa toimitusvaihtoehtoja suomeksi…"
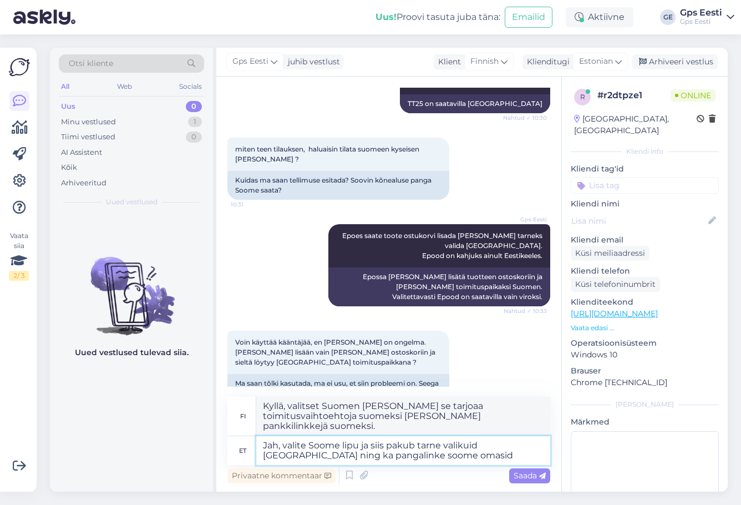
type textarea "Jah, valite Soome lipu ja siis pakub tarne valikuid soome ning ka pangalinke so…"
type textarea "Kyllä, valitset Suomen lipun, ja sitten se tarjoaa suomalaisia ​​toimitusvaihto…"
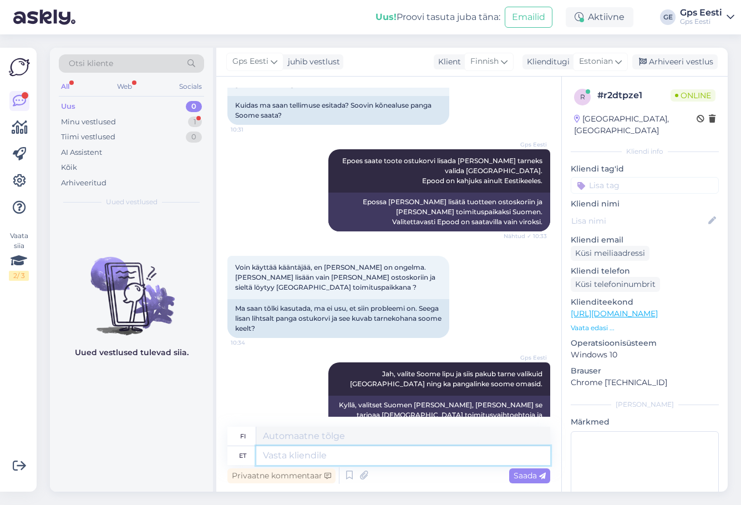
scroll to position [457, 0]
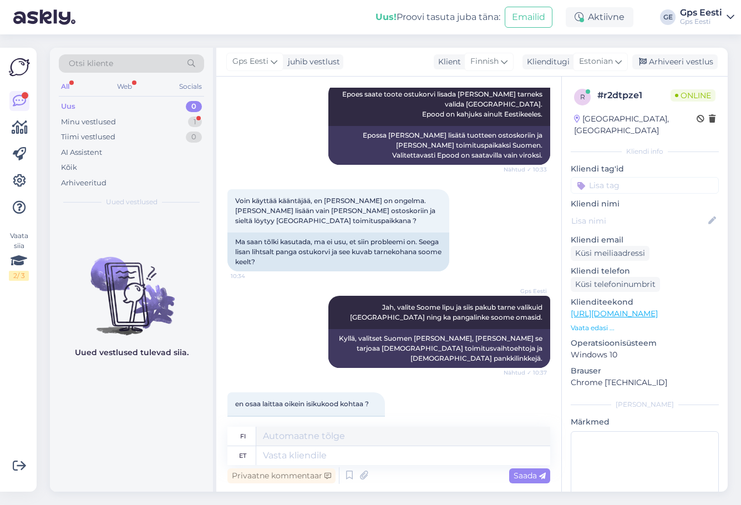
click at [177, 462] on div "Uued vestlused tulevad siia." at bounding box center [131, 353] width 163 height 278
click at [335, 452] on textarea at bounding box center [403, 455] width 294 height 19
type textarea "That"
type textarea "Että"
type textarea "That part is"
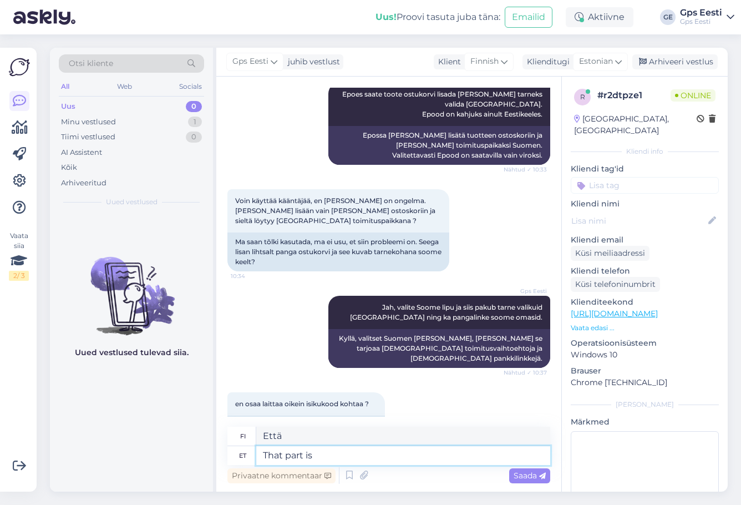
type textarea "Tuo osa"
type textarea "That part is me"
type textarea "Tuo osa on"
type textarea "That part is meant"
type textarea "Tuo osa on tarkoitettu"
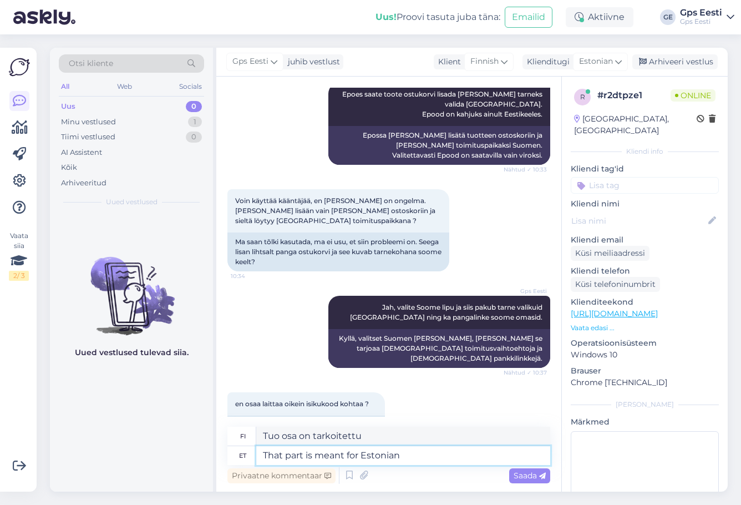
type textarea "That part is meant for Estonian"
type textarea "Tuo osa on tarkoitettu viroksi"
type textarea "That part is meant for Estonian customers,"
type textarea "Tuo osa on tarkoitettu virolaisille asiakkaille."
type textarea "That part is meant for Estonian customers, it needs a"
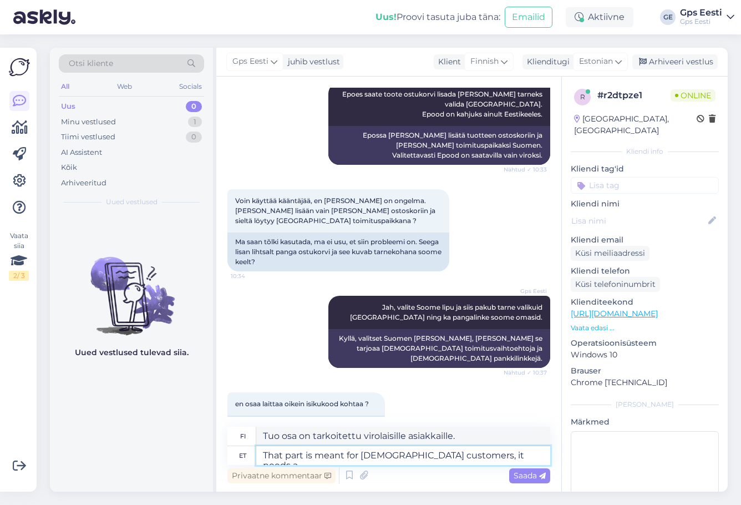
type textarea "Tuo osa on tarkoitettu virolaisille asiakkaille, se tarvitsee"
type textarea "That part is meant for Estonian customers, it needs a 11 n"
type textarea "Tuo osa on tarkoitettu virolaisille asiakkaille, se tarvitsee 11"
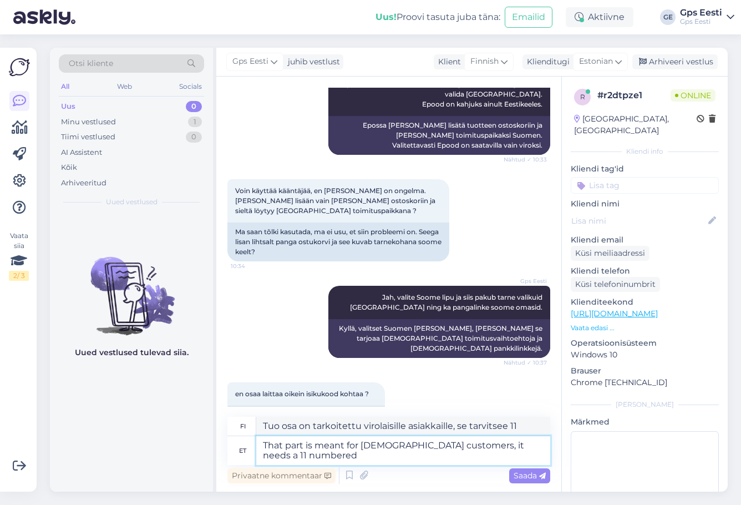
type textarea "That part is meant for Estonian customers, it needs a 11 numbered"
type textarea "Tuo osa on tarkoitettu virolaisille asiakkaille, se tarvitsee 11-numeroisen"
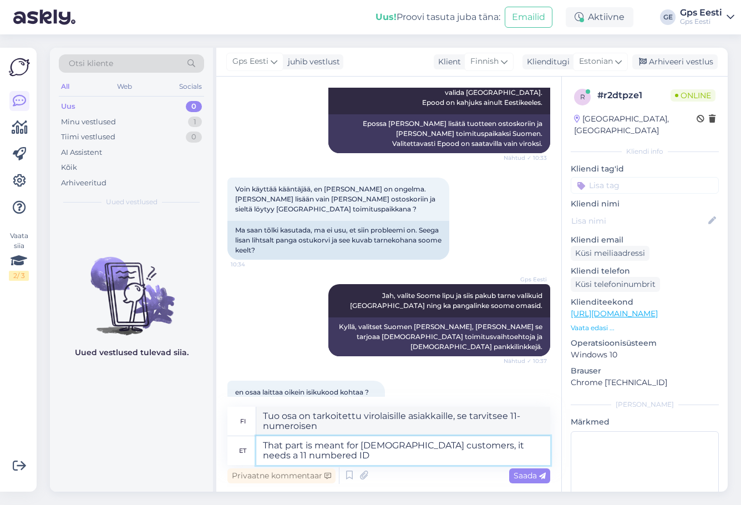
type textarea "That part is meant for Estonian customers, it needs a 11 numbered ID c"
type textarea "Tuo osa on tarkoitettu virolaisille asiakkaille, se vaatii 11-numeroisen henkil…"
type textarea "That part is meant for Estonian customers, it needs a 11 numbered ID code."
type textarea "Tuo osa on tarkoitettu virolaisille asiakkaille, se vaatii 11-numeroisen tunnus…"
type textarea "That part is meant for Estonian customers, it needs a 11 numbered ID code. you …"
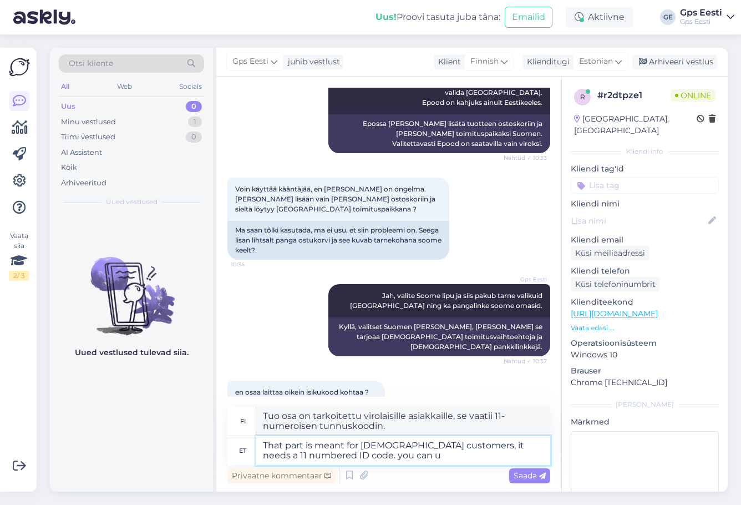
type textarea "Tuo osa on tarkoitettu virolaisille asiakkaille, se vaatii 11-numeroisen tunnus…"
type textarea "That part is meant for Estonian customers, it needs a 11 numbered ID code. you …"
type textarea "Tuo osa on tarkoitettu virolaisille asiakkaille, se vaatii 11-numeroisen tunnus…"
type textarea "That part is meant for Estonian customers, it needs a 11 numbered ID code. you …"
type textarea "Tuo osa on tarkoitettu virolaisille asiakkaille, se vaatii 11-numeroisen tunnus…"
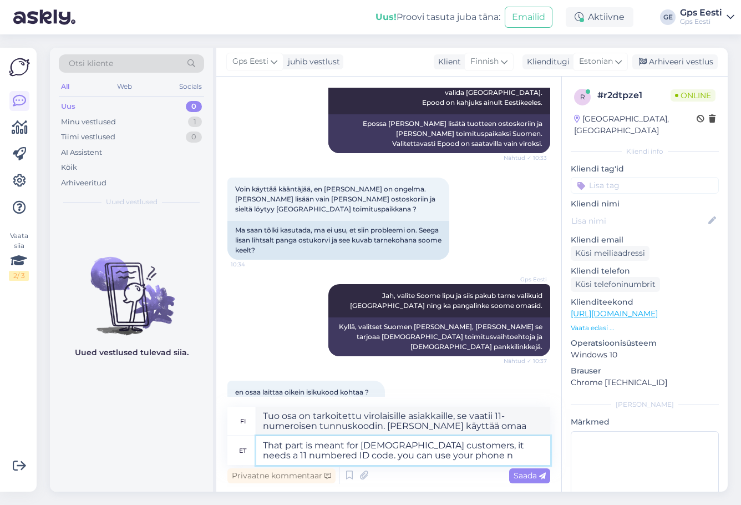
type textarea "That part is meant for Estonian customers, it needs a 11 numbered ID code. you …"
type textarea "Tuo osa on tarkoitettu virolaisille asiakkaille, se vaatii 11-numeroisen tunnus…"
type textarea "That part is meant for Estonian customers, it needs a 11 numbered ID code. you …"
type textarea "Tuo osa on tarkoitettu virolaisille asiakkaille, se vaatii 11-numeroisen tunnus…"
type textarea "That part is meant for Estonian customers, it needs a 11 numbered ID code. you …"
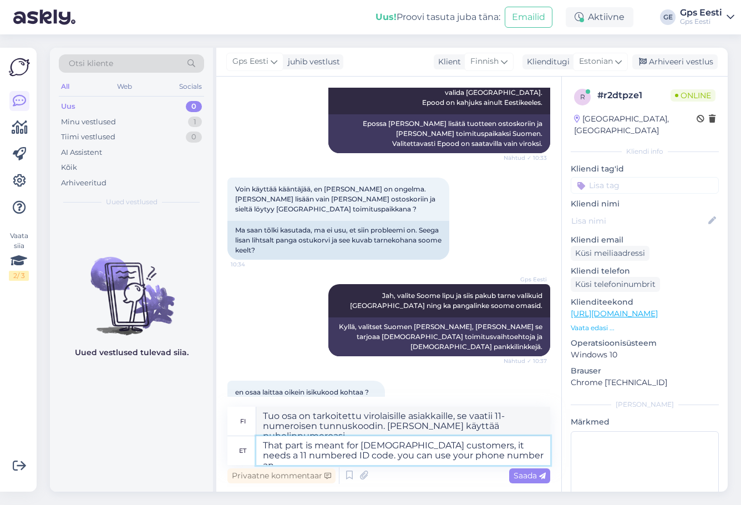
type textarea "Tuo osa on tarkoitettu virolaisille asiakkaille, se vaatii 11-numeroisen tunnus…"
type textarea "That part is meant for Estonian customers, it needs a 11 numbered ID code. you …"
type textarea "Tuo osa on tarkoitettu virolaisille asiakkaille, se vaatii 11-numeroisen tunnus…"
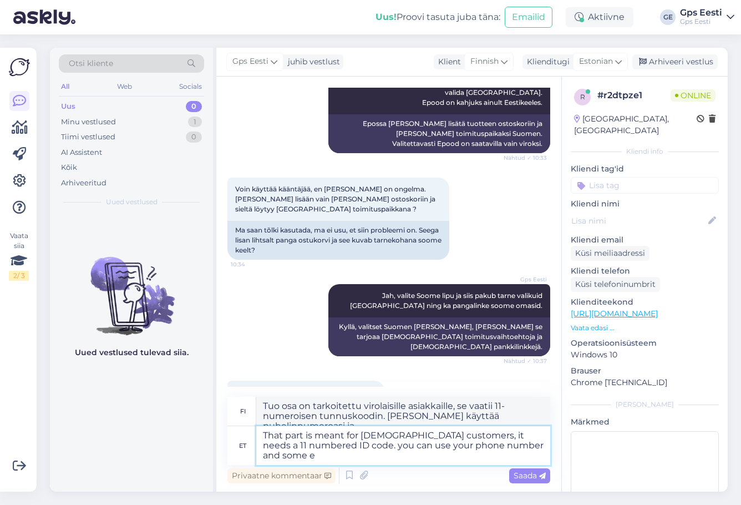
type textarea "That part is meant for Estonian customers, it needs a 11 numbered ID code. you …"
type textarea "Tuo osa on tarkoitettu virolaisille asiakkaille, se vaatii 11-numeroisen tunnus…"
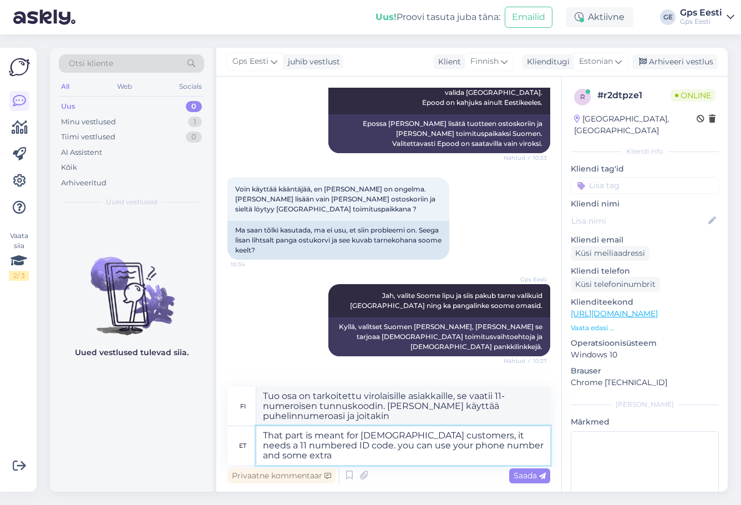
type textarea "That part is meant for Estonian customers, it needs a 11 numbered ID code. you …"
type textarea "Tuo osa on tarkoitettu virolaisille asiakkaille, se vaatii 11-numeroisen tunnus…"
type textarea "That part is meant for Estonian customers, it needs a 11 numbered ID code. you …"
type textarea "Tuo osa on tarkoitettu virolaisille asiakkaille, se vaatii 11-numeroisen tunnus…"
type textarea "That part is meant for Estonian customers, it needs a 11 numbered ID code. you …"
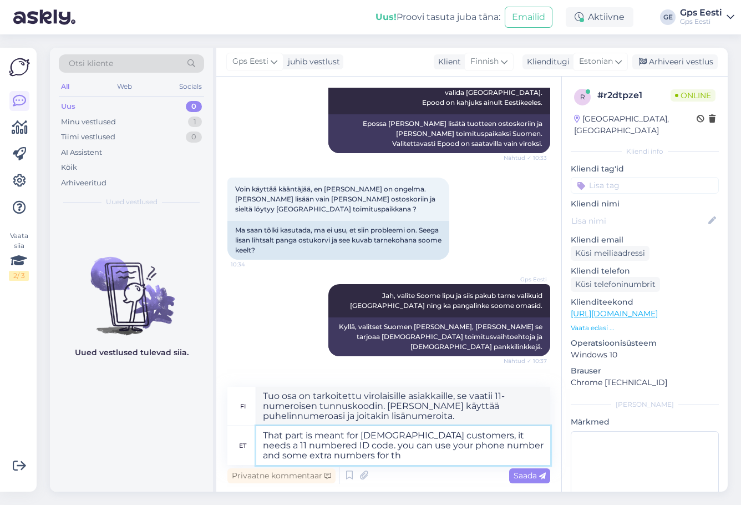
type textarea "Tuo osa on tarkoitettu virolaisille asiakkaille, se vaatii 11-numeroisen tunnus…"
type textarea "That part is meant for Estonian customers, it needs a 11 numbered ID code. you …"
type textarea "Tuo osa on tarkoitettu virolaisille asiakkaille, ja se vaatii 11-numeroisen tun…"
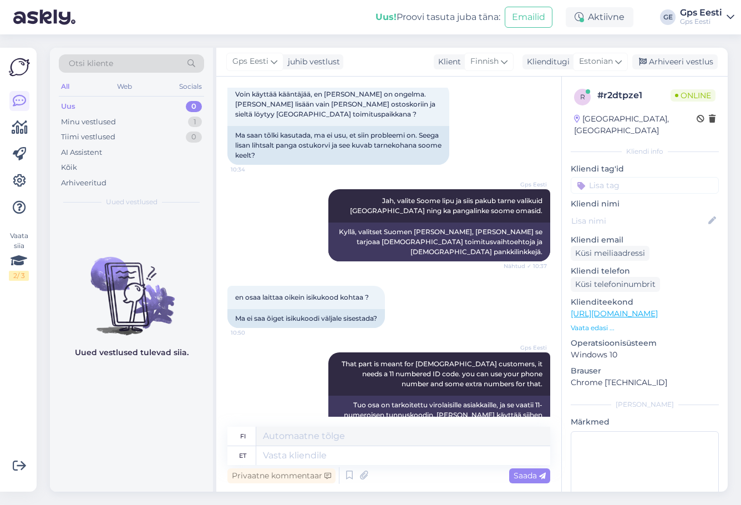
scroll to position [630, 0]
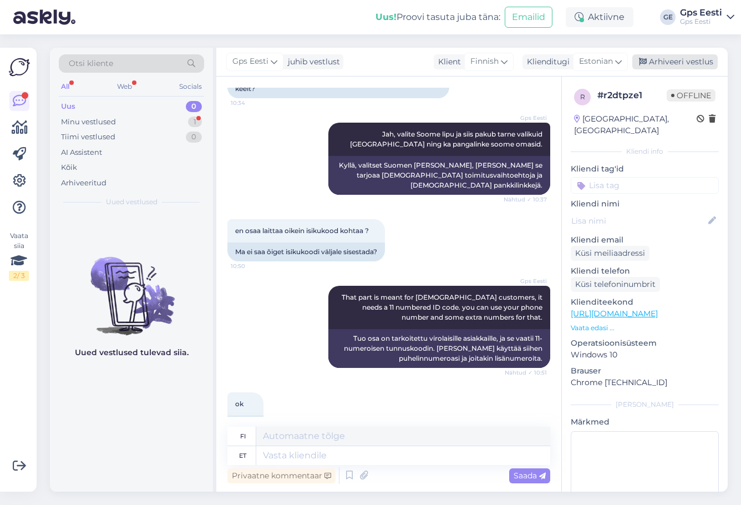
click at [697, 57] on div "Arhiveeri vestlus" at bounding box center [675, 61] width 85 height 15
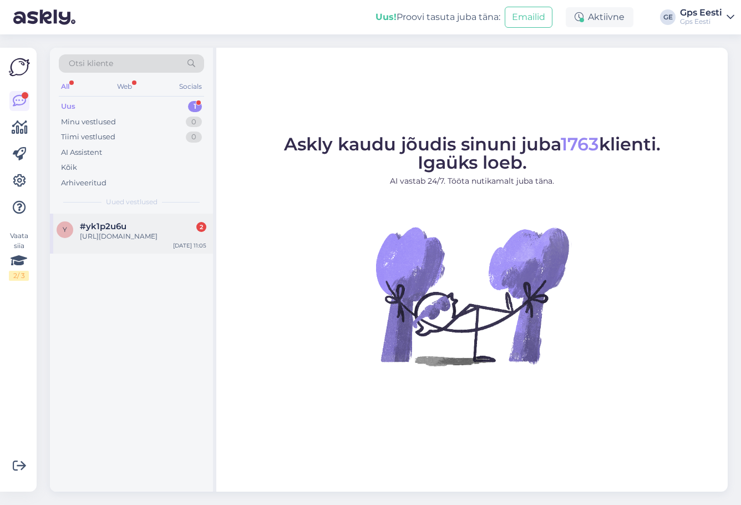
click at [101, 241] on div "[URL][DOMAIN_NAME]" at bounding box center [143, 236] width 127 height 10
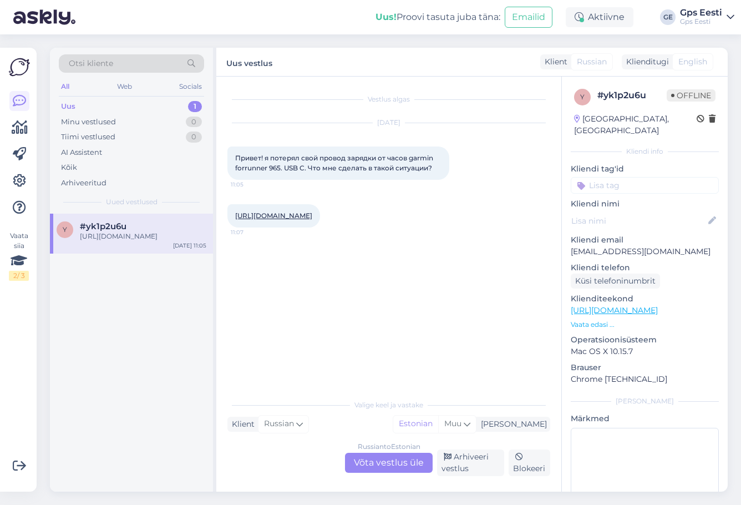
click at [371, 468] on div "Russian to Estonian Võta vestlus üle" at bounding box center [389, 463] width 88 height 20
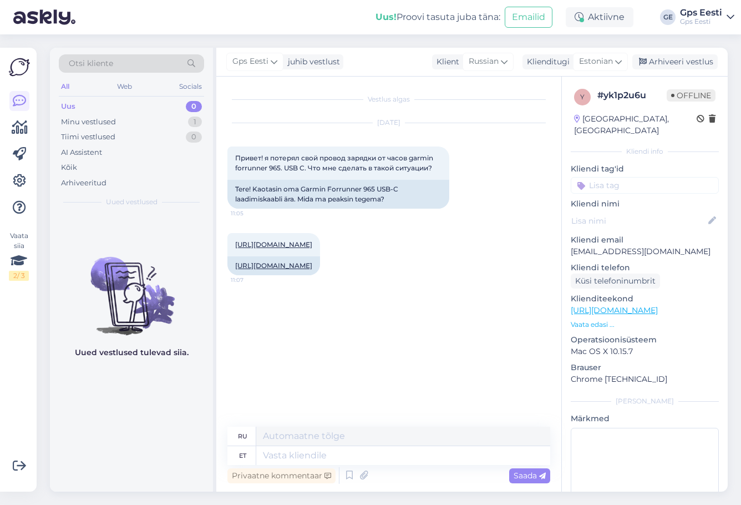
click at [658, 305] on link "[URL][DOMAIN_NAME]" at bounding box center [614, 310] width 87 height 10
click at [282, 243] on link "[URL][DOMAIN_NAME]" at bounding box center [273, 244] width 77 height 8
click at [304, 462] on textarea at bounding box center [403, 455] width 294 height 19
type textarea "Tere, Sobivad"
type textarea "Привет, Подходит"
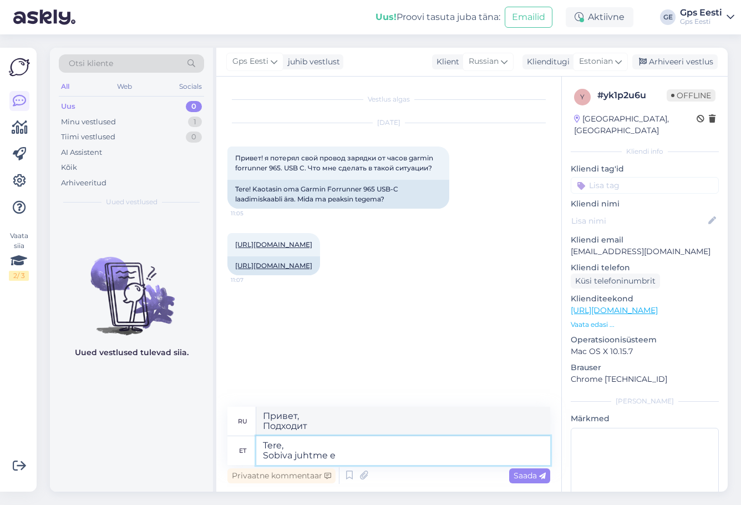
type textarea "Tere, Sobiva juhtme el"
type textarea "Здравствуйте, Подходящий провод"
type textarea "Tere, Sobiva juhtme leiab si"
type textarea "Здравствуйте, Я могу найти подходящий провод."
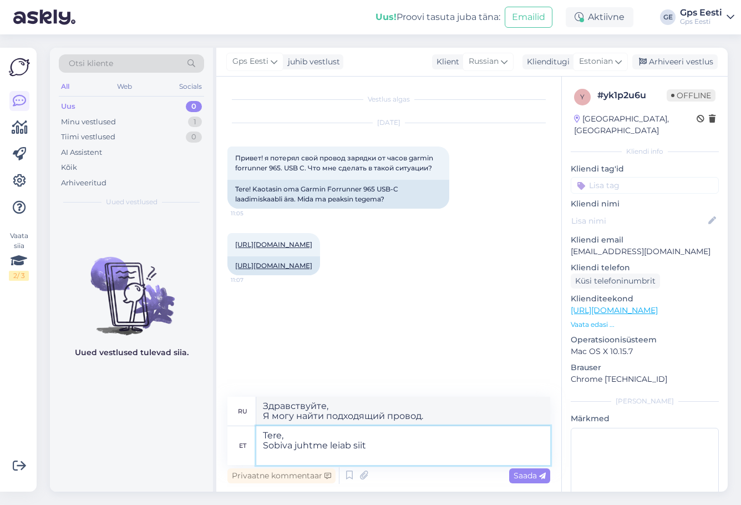
paste textarea "[URL][DOMAIN_NAME]"
type textarea "Tere, Sobiva juhtme leiab siit [URL][DOMAIN_NAME]"
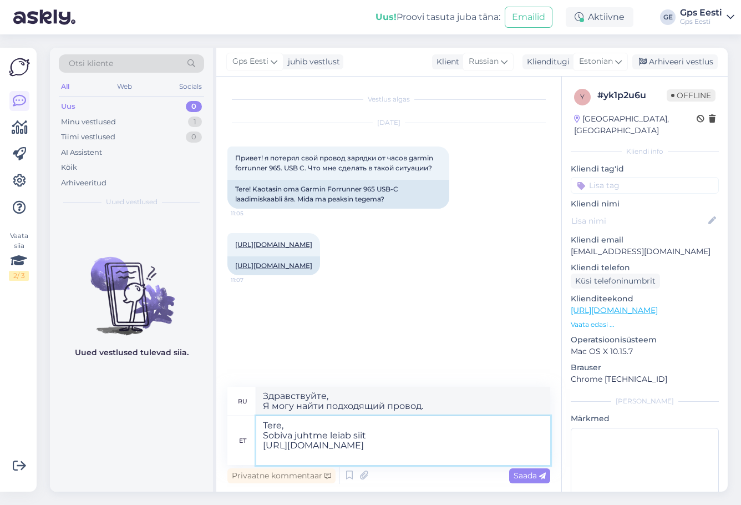
type textarea "Здравствуйте, Подходящий кабель можно найти здесь [URL][DOMAIN_NAME]"
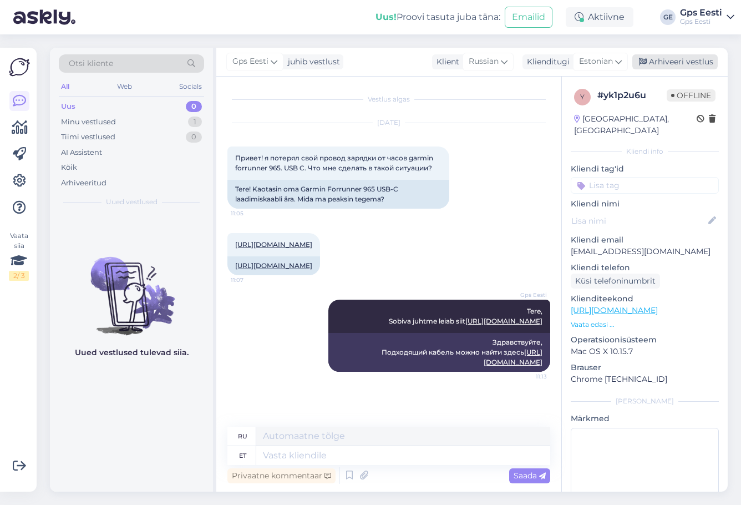
click at [687, 66] on div "Arhiveeri vestlus" at bounding box center [675, 61] width 85 height 15
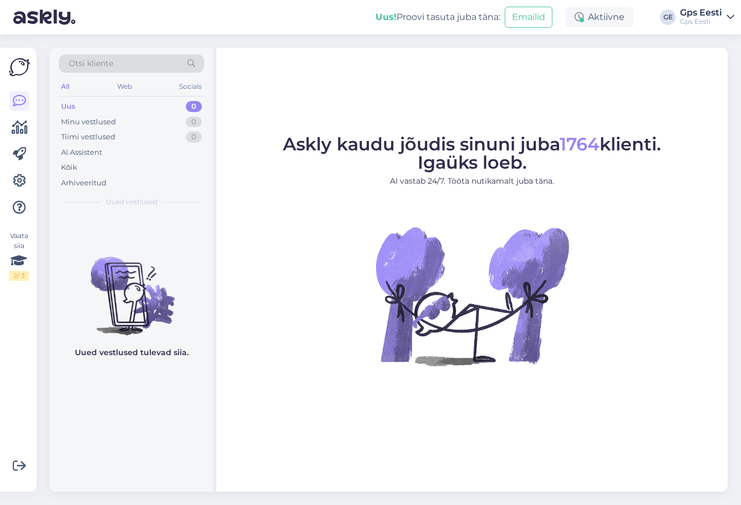
click at [273, 193] on figure "Askly kaudu jõudis sinuni juba 1764 klienti. Igaüks loeb. AI vastab 24/7. Tööta…" at bounding box center [472, 265] width 492 height 260
